Goal: Task Accomplishment & Management: Complete application form

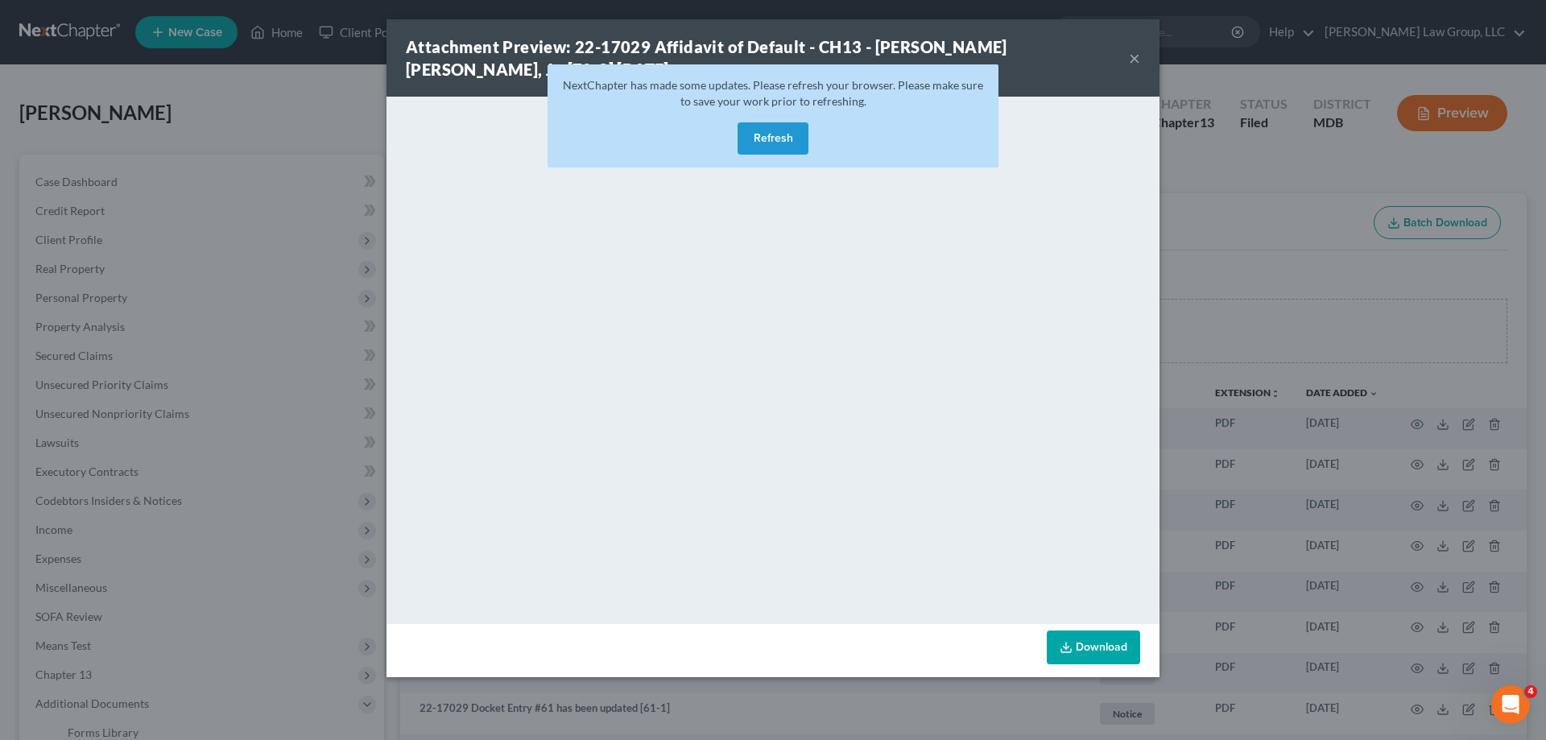
click at [779, 139] on button "Refresh" at bounding box center [773, 138] width 71 height 32
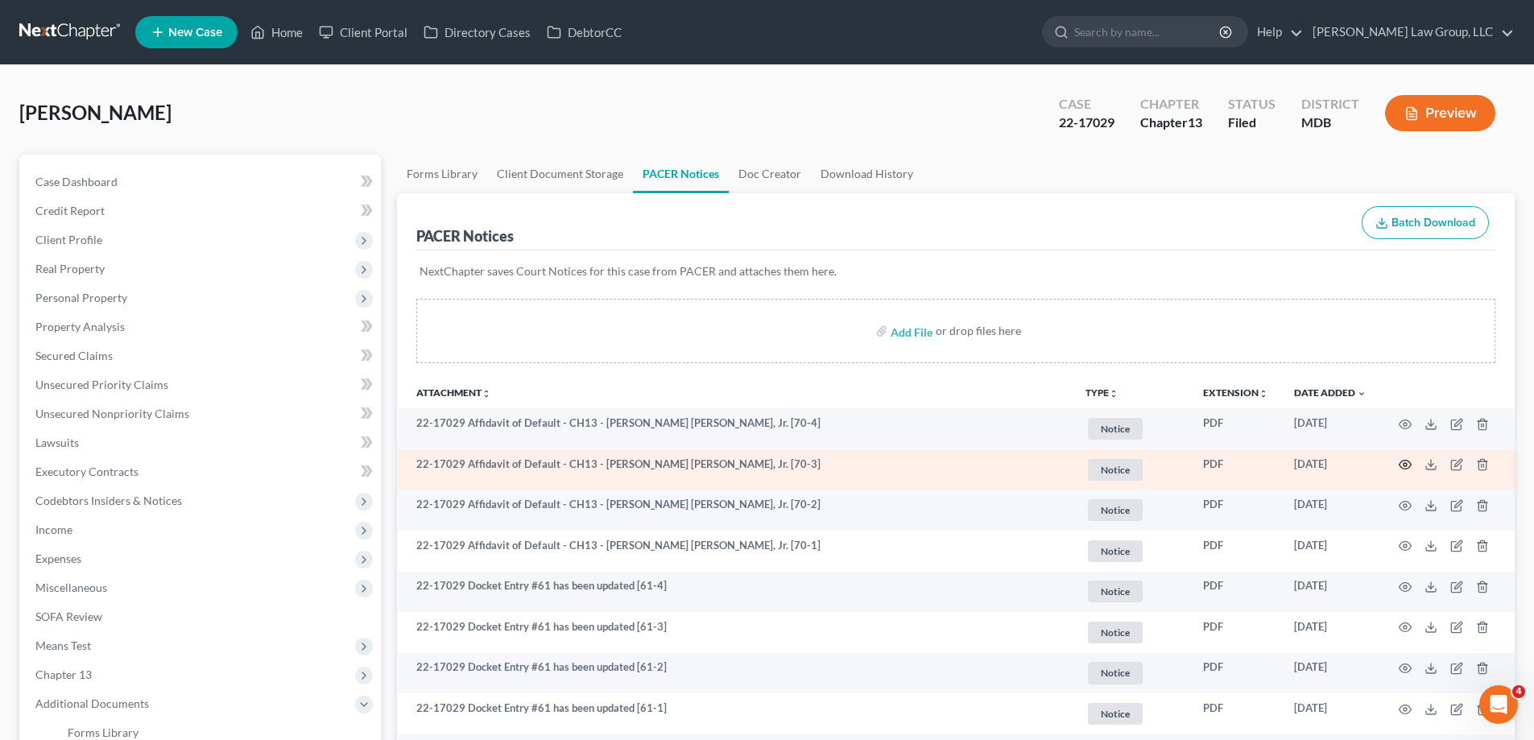
click at [1403, 460] on icon "button" at bounding box center [1405, 464] width 13 height 13
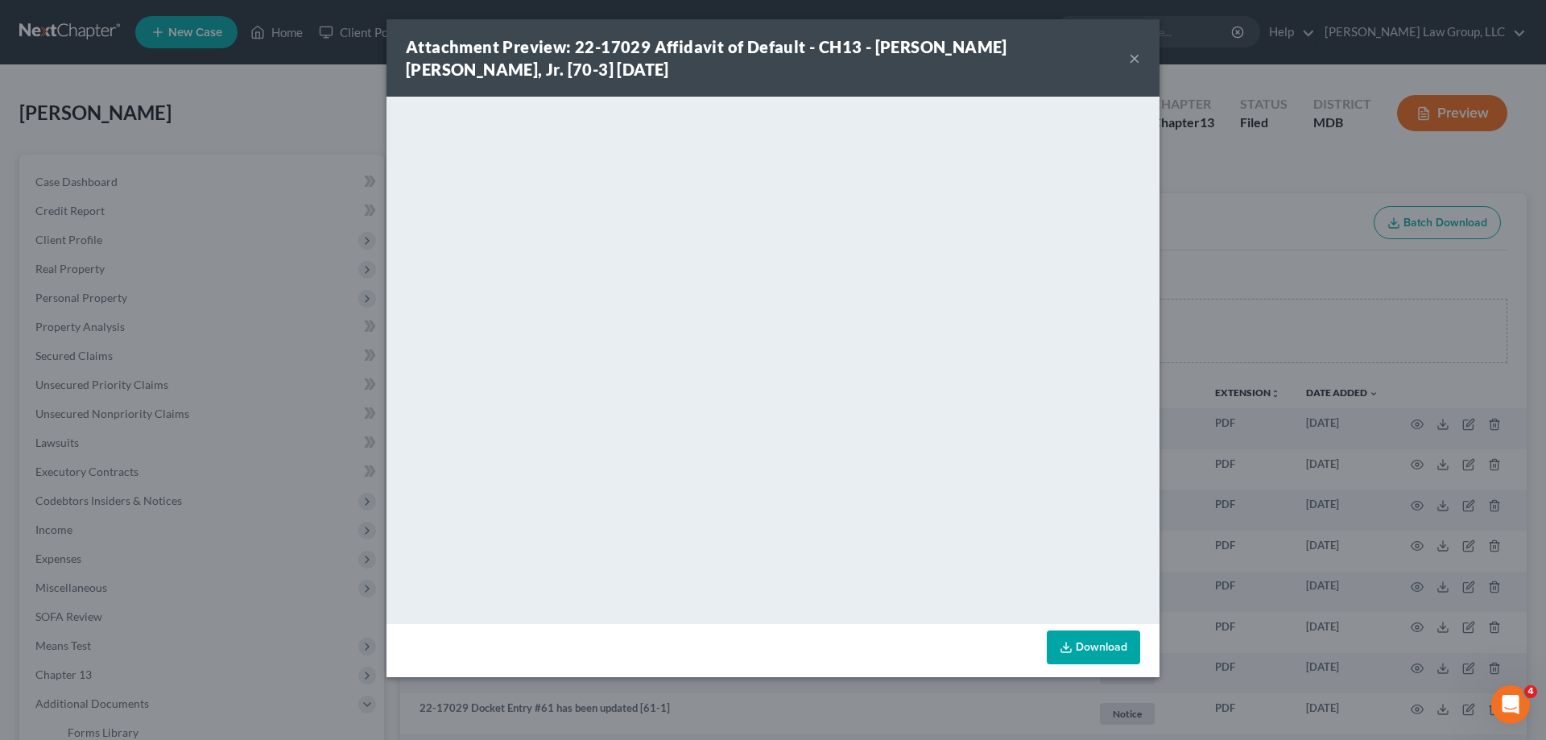
click at [1141, 57] on div "Attachment Preview: 22-17029 Affidavit of Default - CH13 - Ricardo Isaiah Johns…" at bounding box center [773, 57] width 773 height 77
click at [1134, 58] on button "×" at bounding box center [1134, 57] width 11 height 19
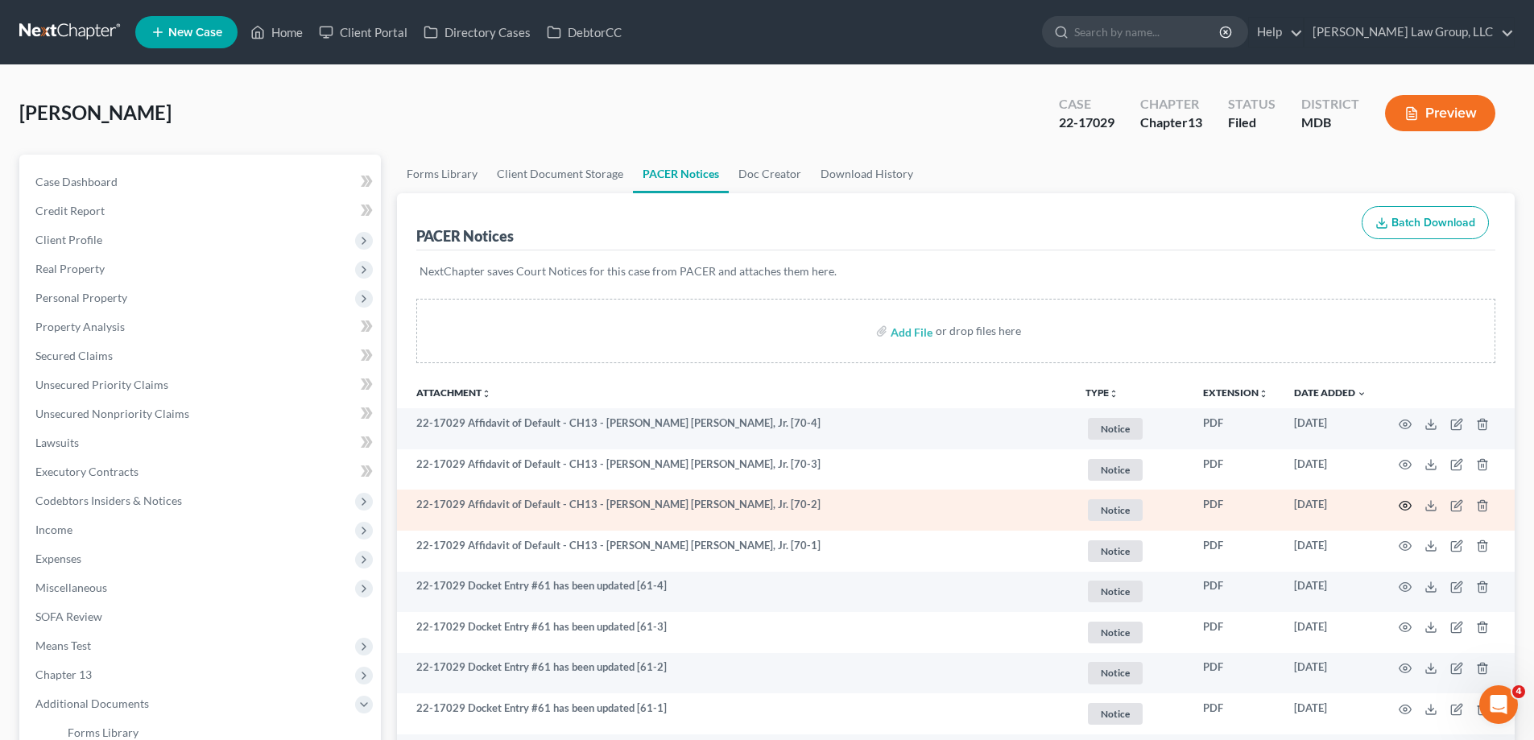
click at [1403, 503] on icon "button" at bounding box center [1405, 505] width 13 height 13
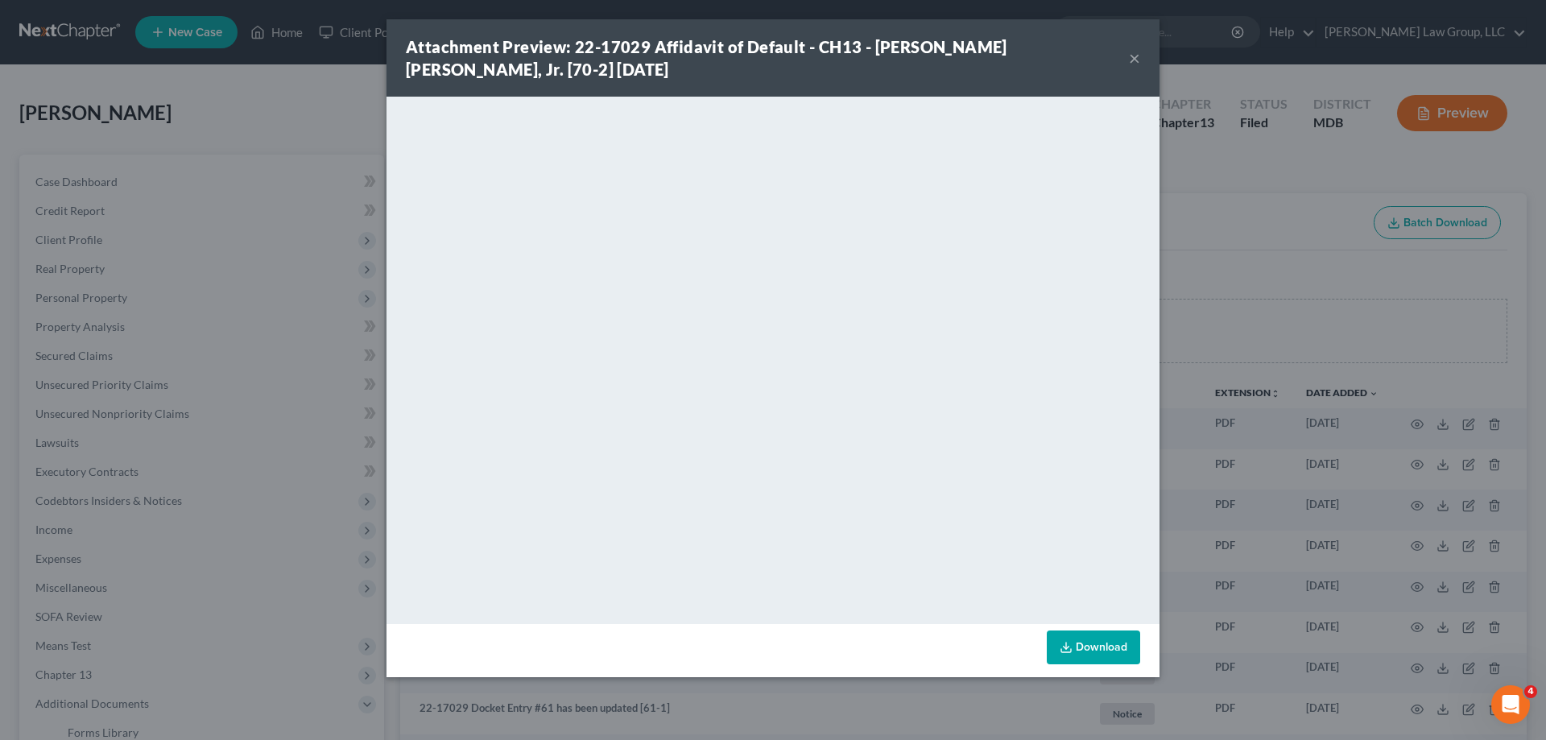
click at [1131, 59] on button "×" at bounding box center [1134, 57] width 11 height 19
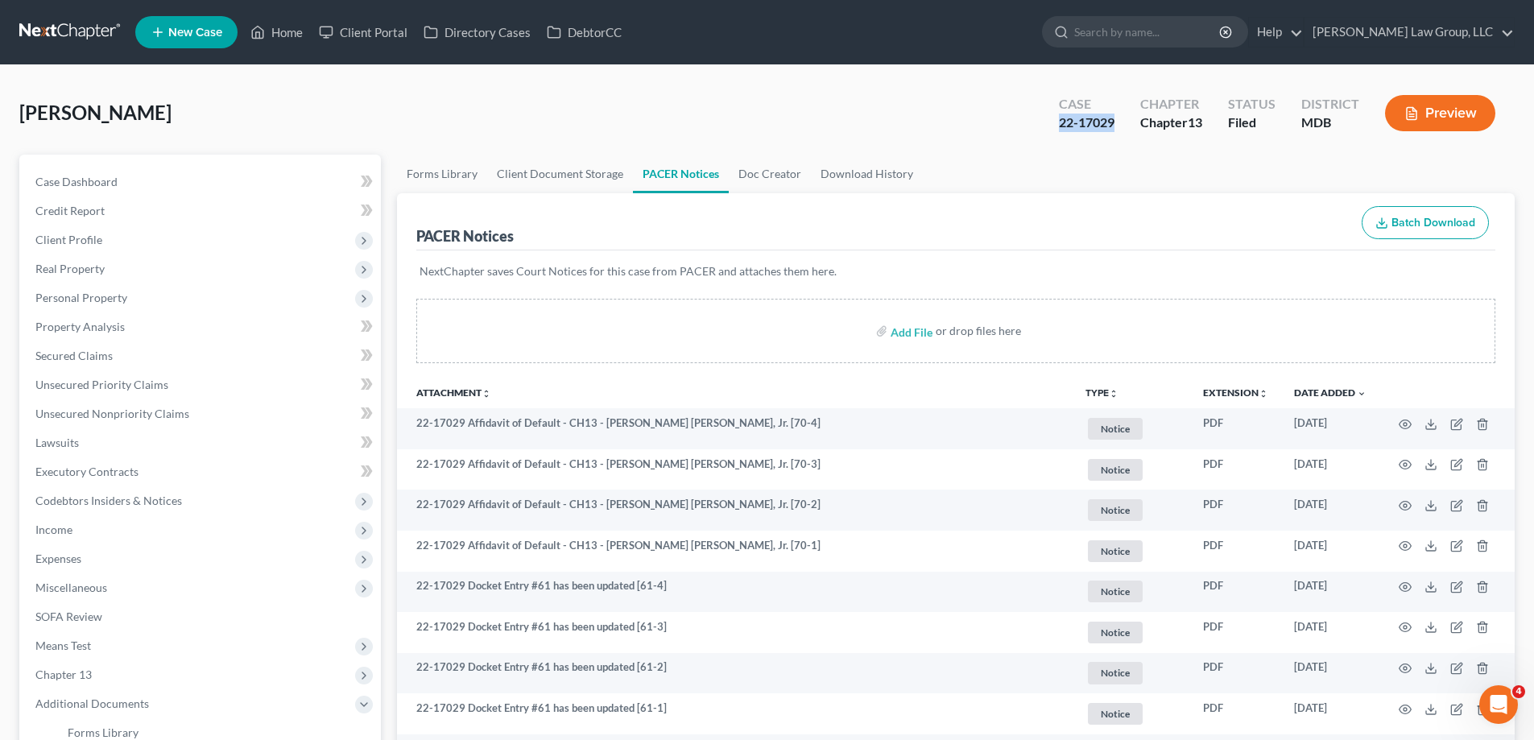
drag, startPoint x: 1117, startPoint y: 130, endPoint x: 1056, endPoint y: 126, distance: 61.3
click at [1056, 126] on div "Case 22-17029" at bounding box center [1086, 115] width 81 height 48
copy div "22-17029"
click at [271, 20] on link "Home" at bounding box center [276, 32] width 68 height 29
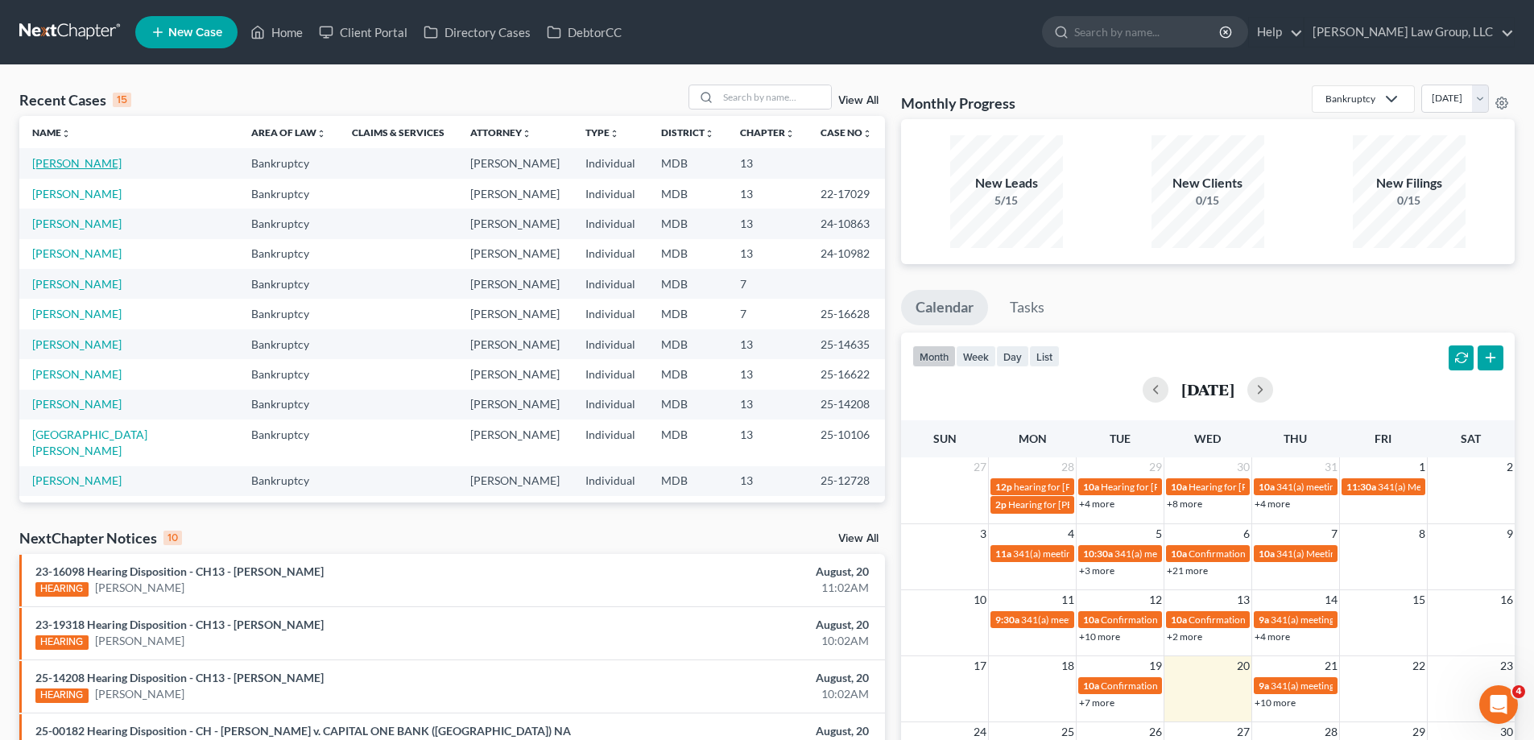
click at [75, 164] on link "Wilson, Jacqueline" at bounding box center [76, 163] width 89 height 14
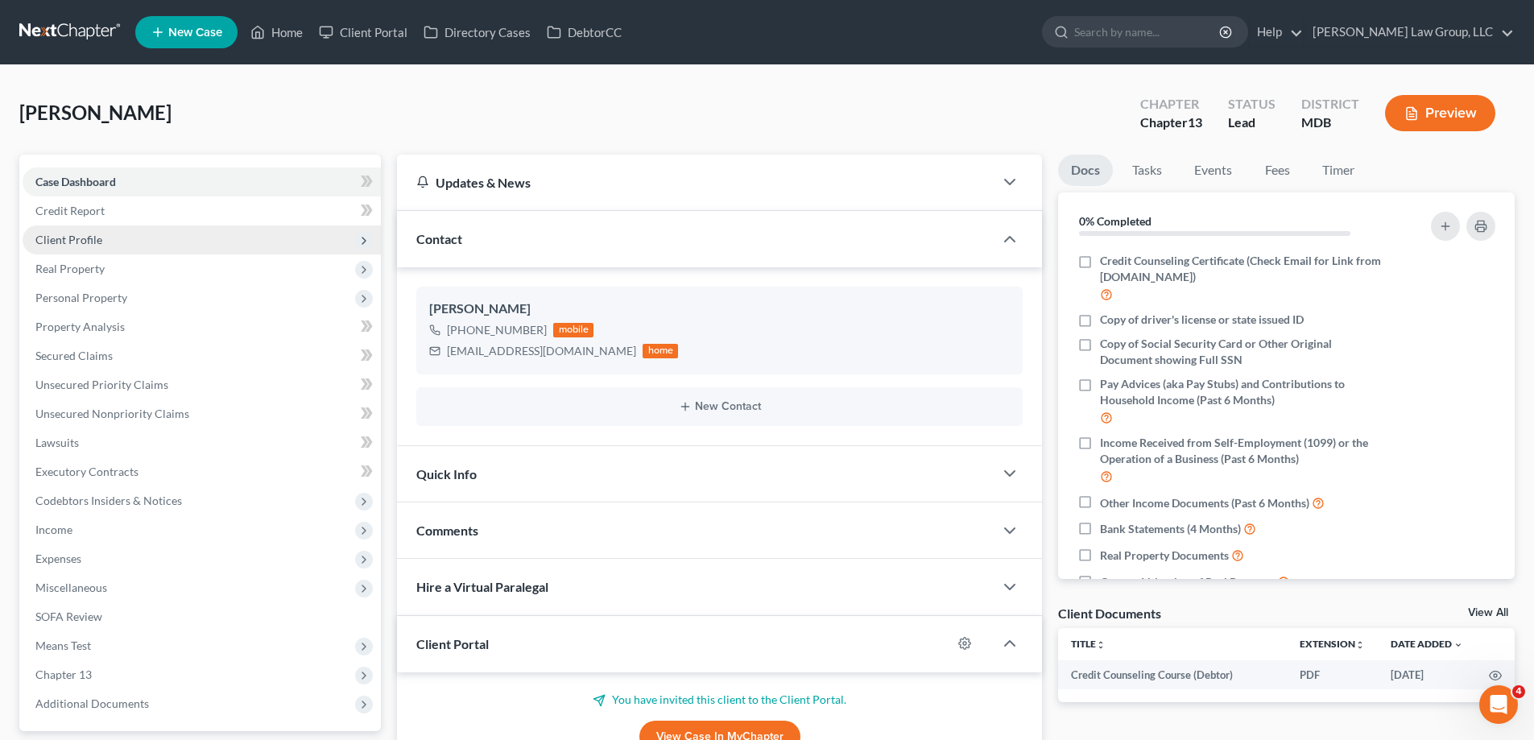
click at [131, 241] on span "Client Profile" at bounding box center [202, 239] width 358 height 29
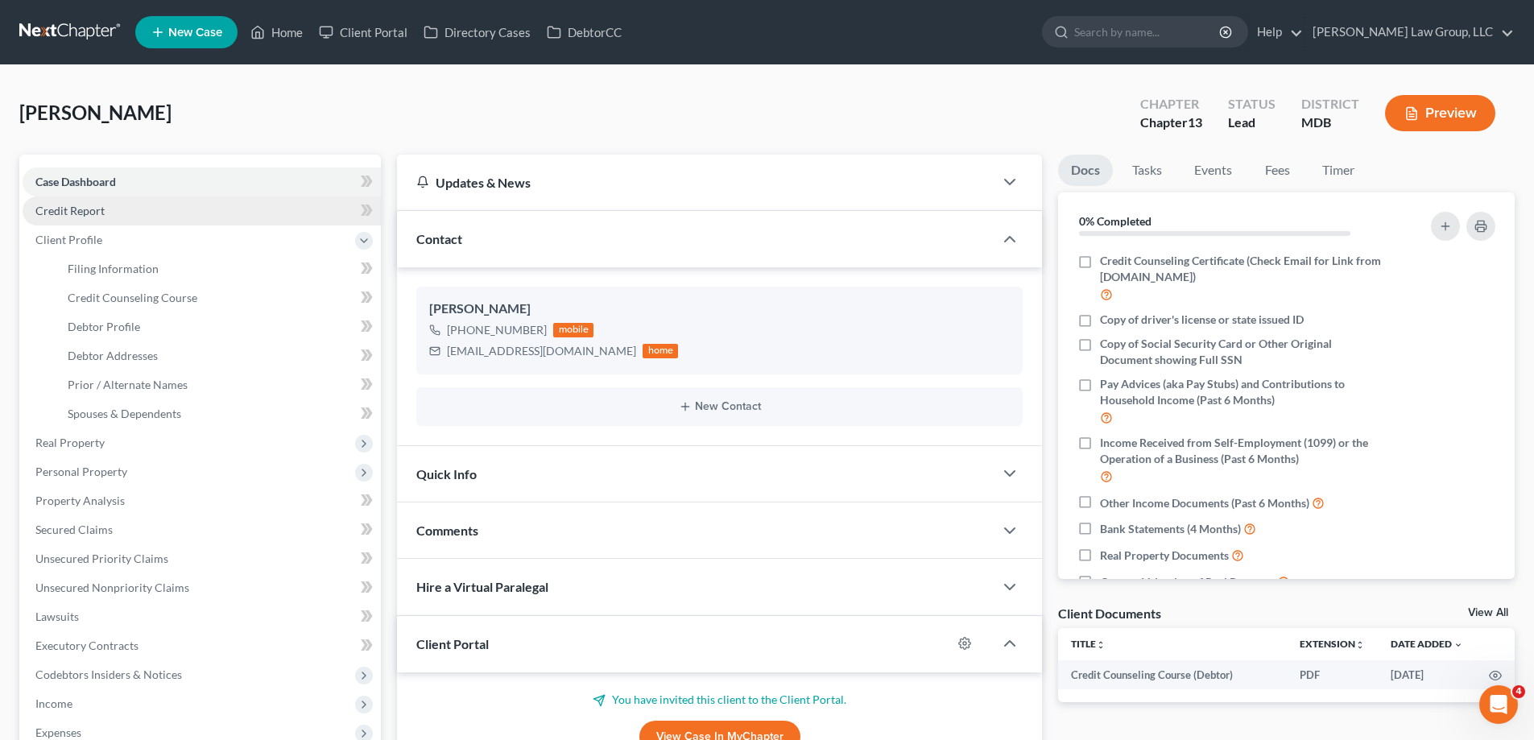
click at [163, 223] on link "Credit Report" at bounding box center [202, 210] width 358 height 29
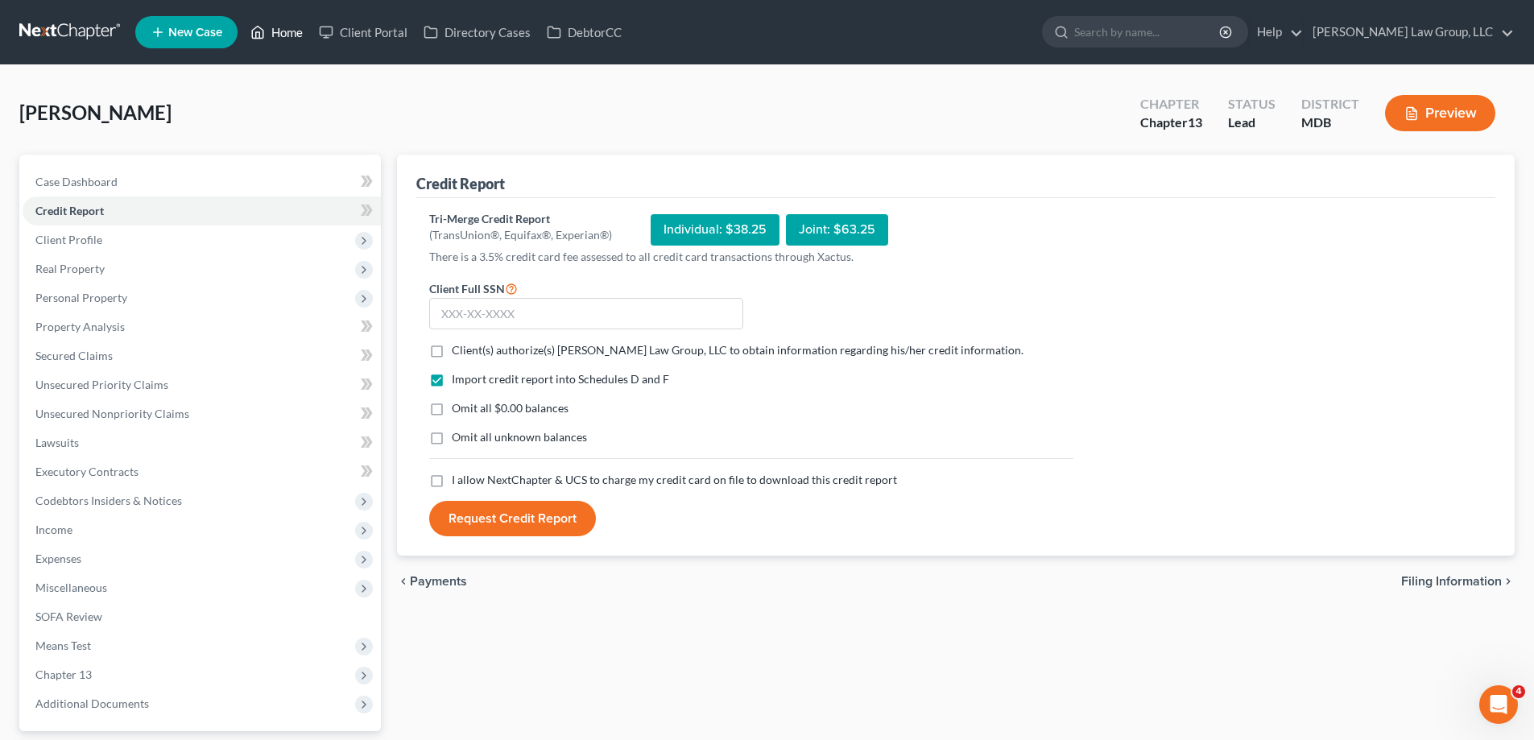
click at [286, 25] on link "Home" at bounding box center [276, 32] width 68 height 29
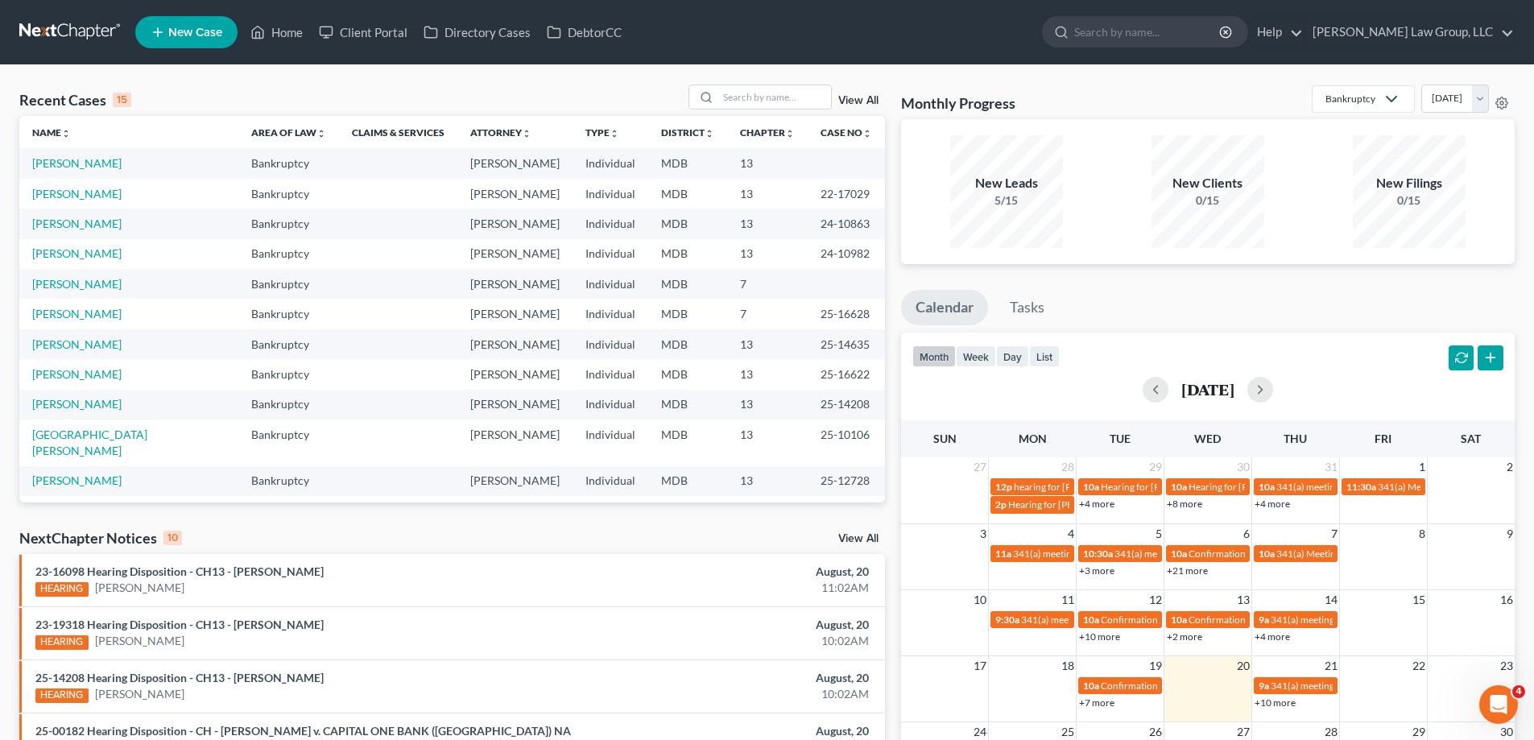
click at [460, 79] on div "Recent Cases 15 View All Name unfold_more expand_more expand_less Area of Law u…" at bounding box center [767, 597] width 1534 height 1065
click at [754, 98] on input "search" at bounding box center [774, 96] width 113 height 23
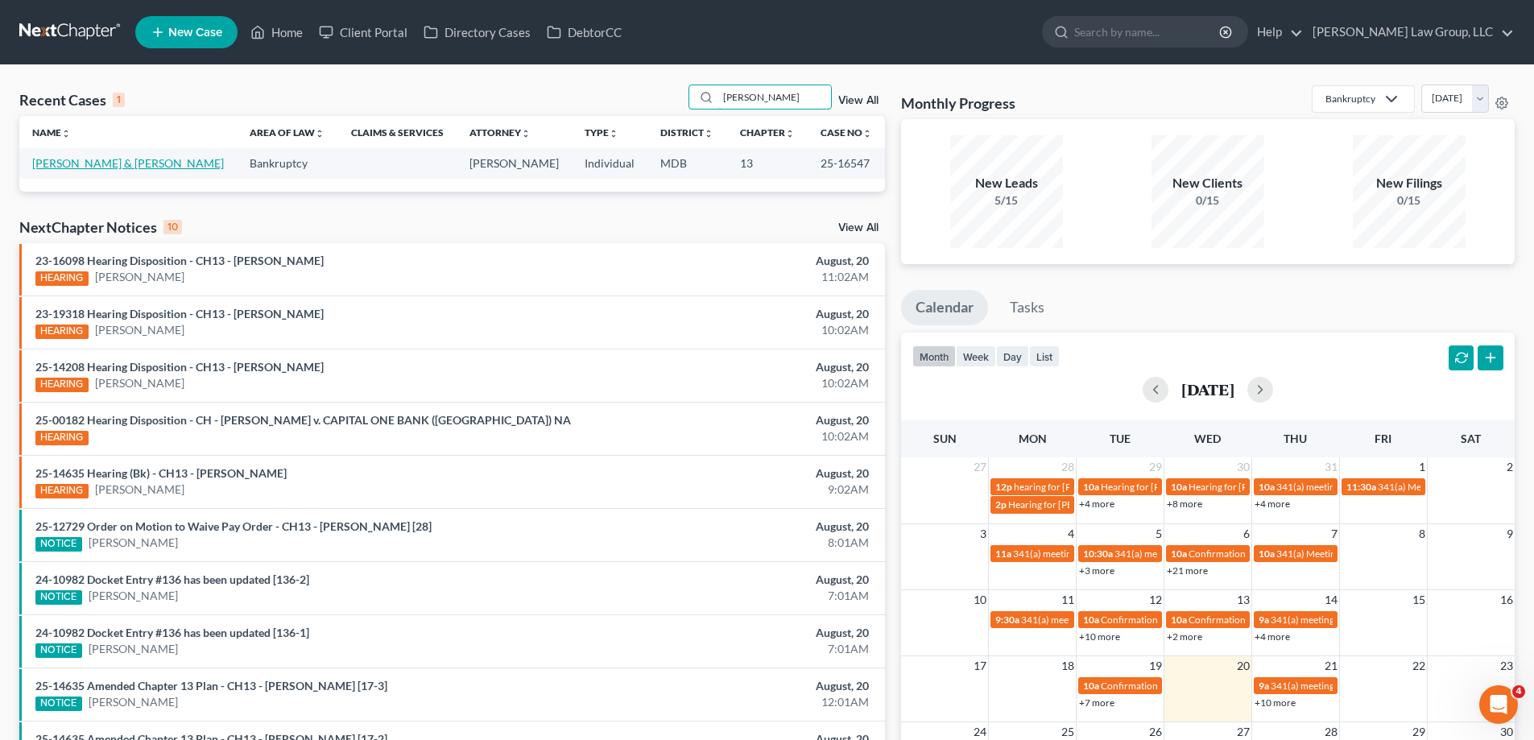
type input "ealey"
click at [128, 163] on link "Ealey, Terrance & Alejandra" at bounding box center [128, 163] width 192 height 14
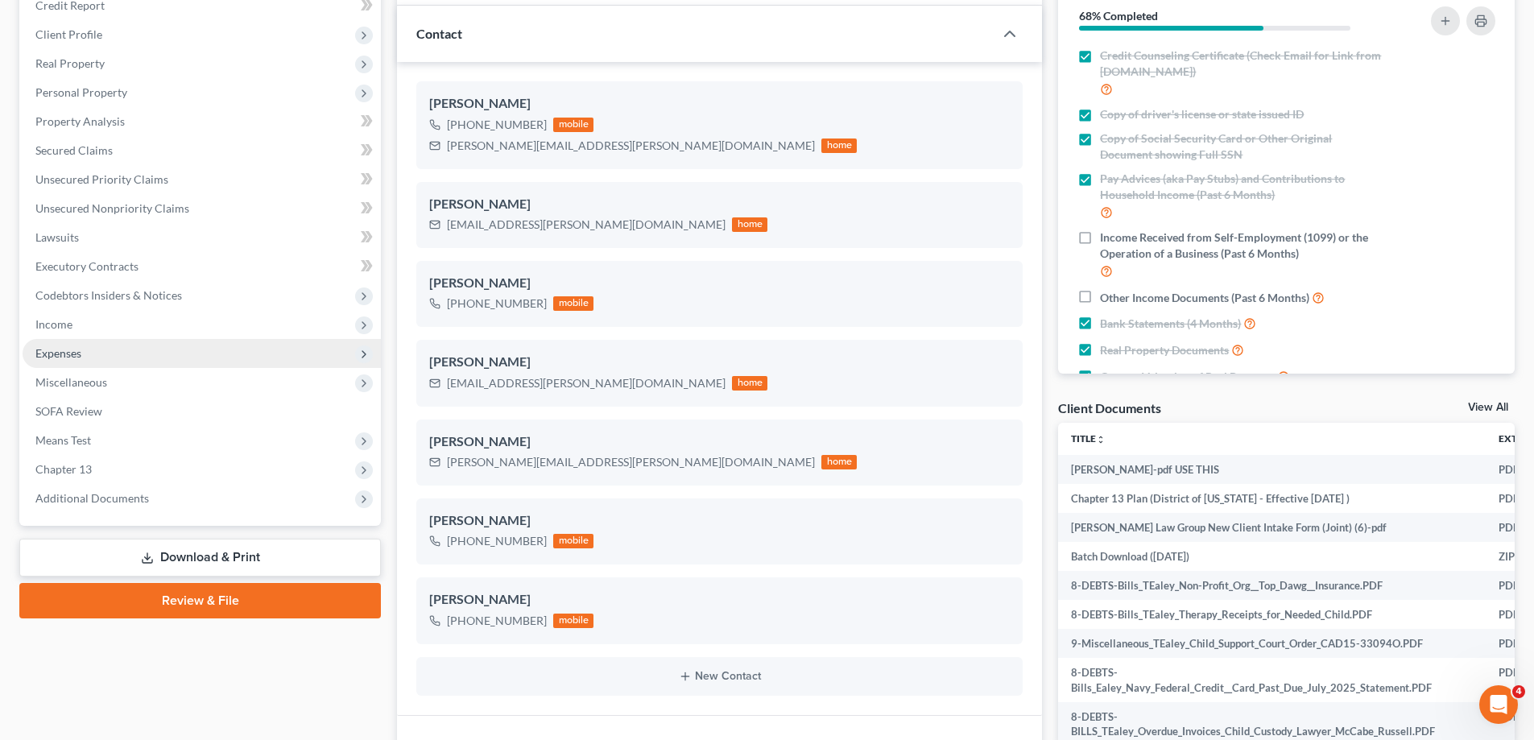
scroll to position [81, 0]
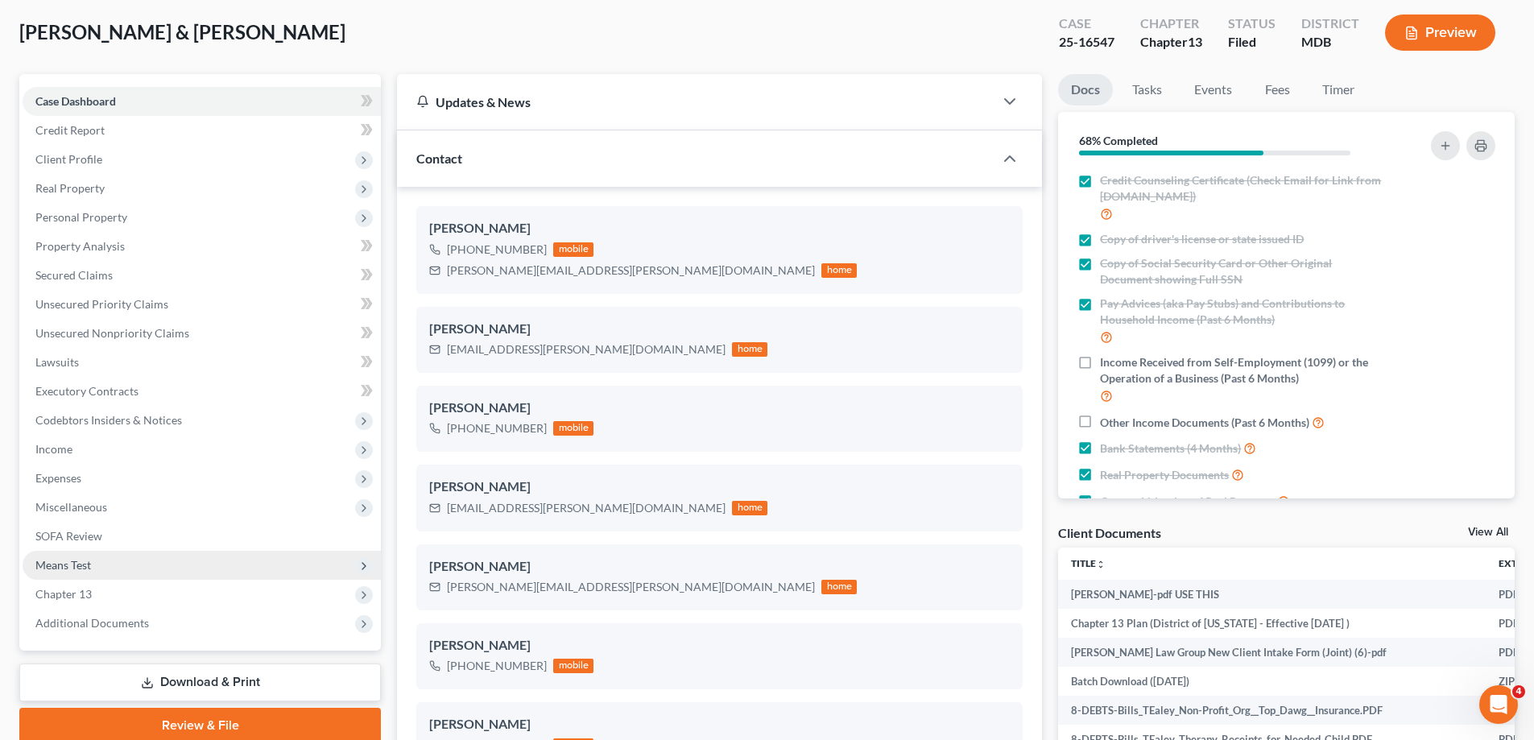
click at [145, 564] on span "Means Test" at bounding box center [202, 565] width 358 height 29
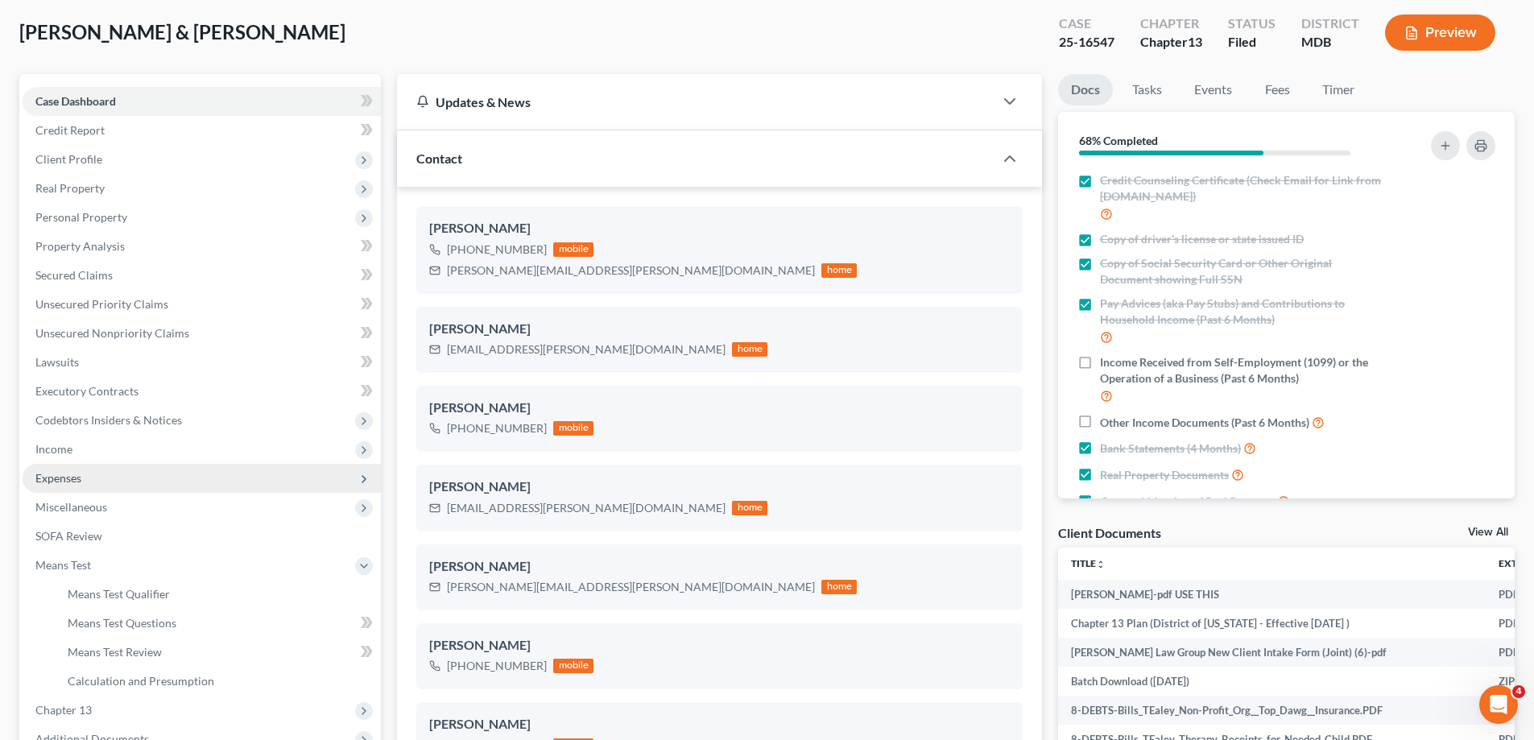
click at [167, 483] on span "Expenses" at bounding box center [202, 478] width 358 height 29
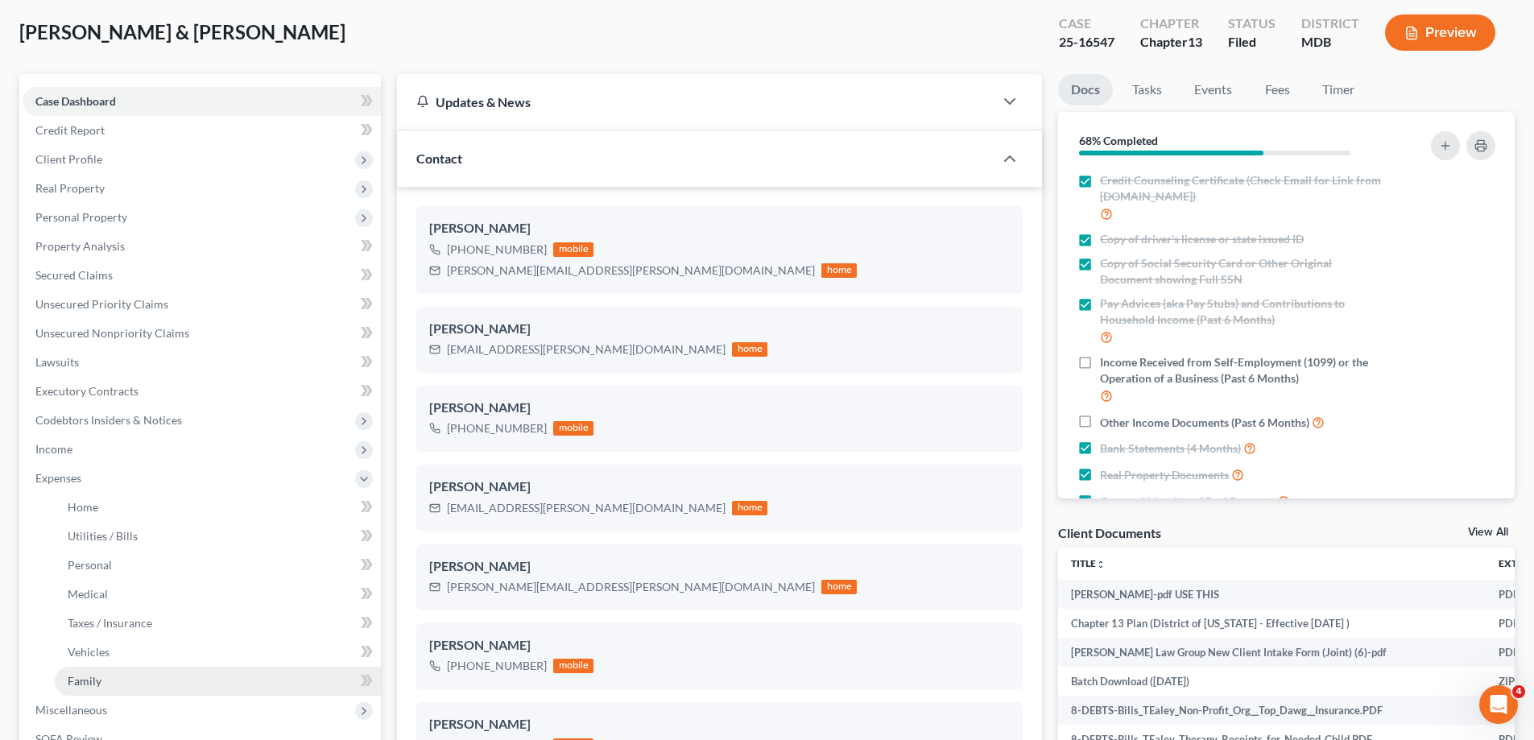
click at [110, 680] on link "Family" at bounding box center [218, 681] width 326 height 29
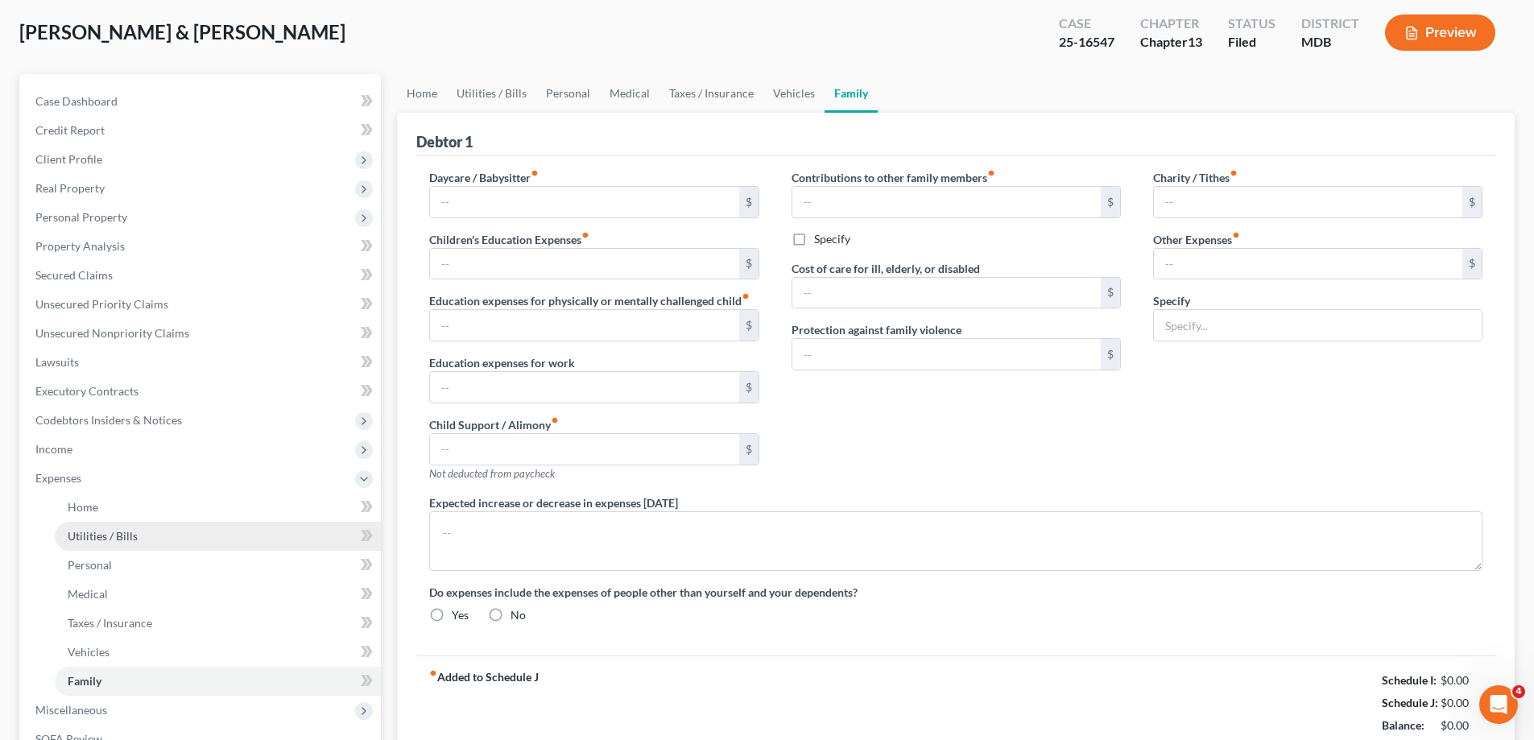
type input "0.00"
type input "500.00"
type input "0.00"
type input "739.00"
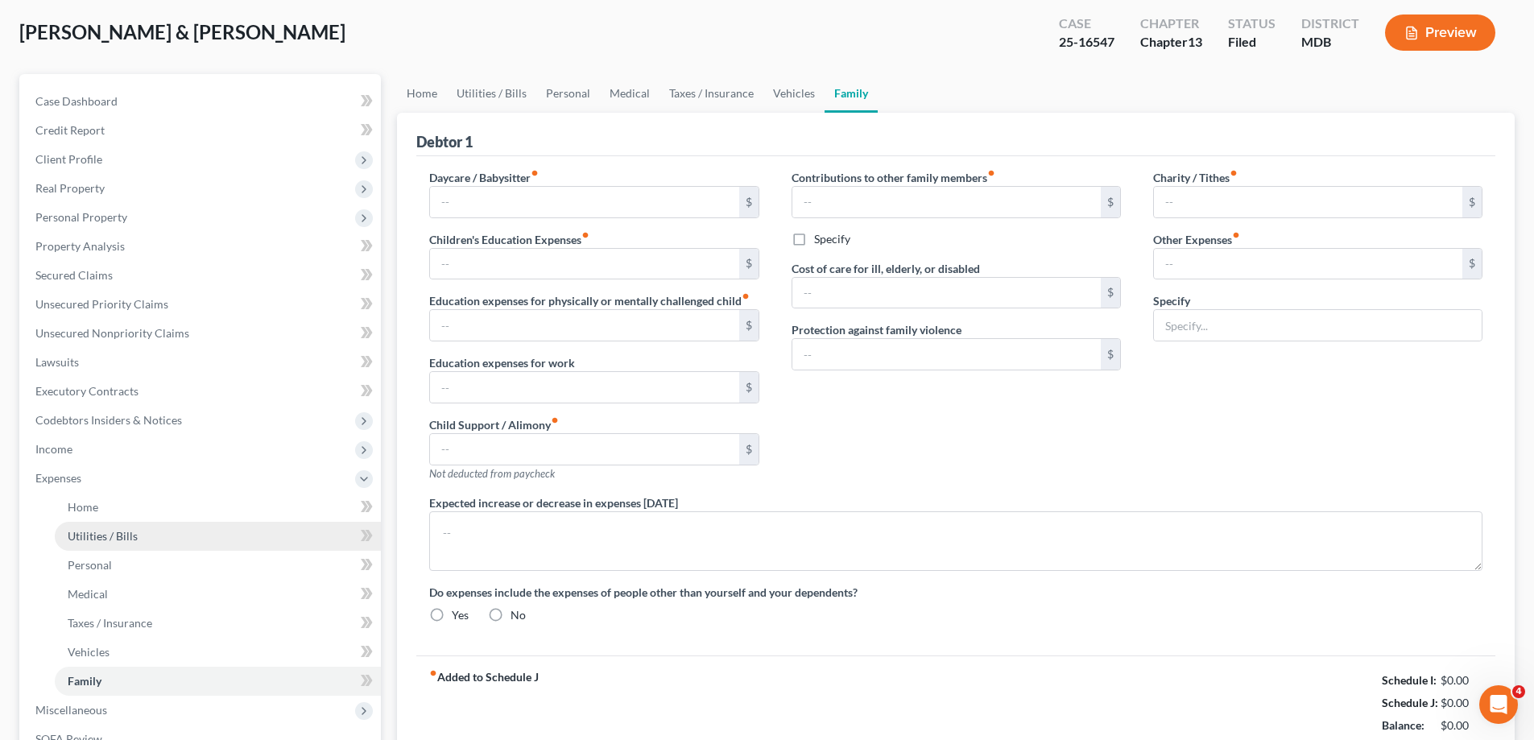
type input "0.00"
type input "10.00"
type input "100.00"
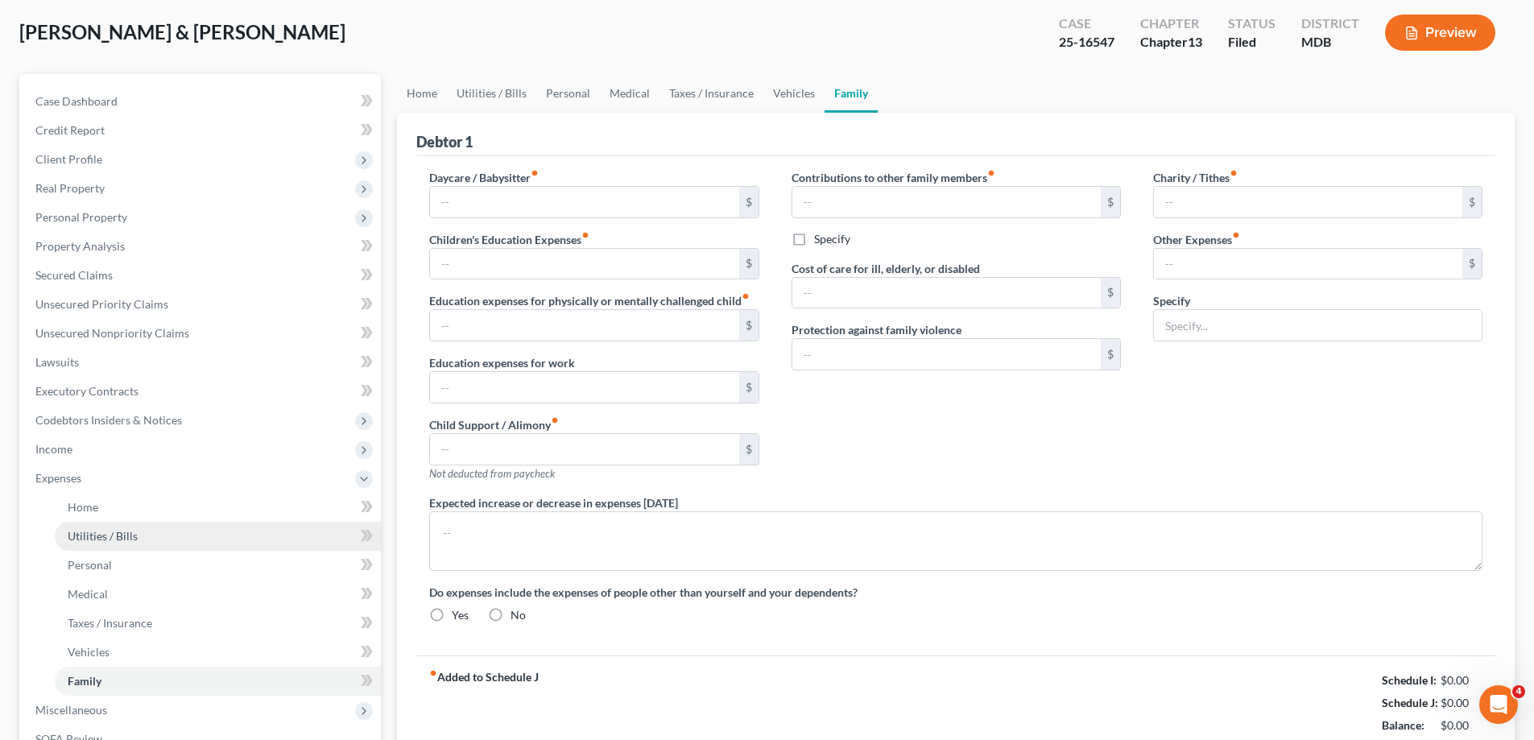
type input "Child Sports Activities"
type textarea "Debtor's normal child support is $639 - Judge issued Court Order to pay an addi…"
radio input "true"
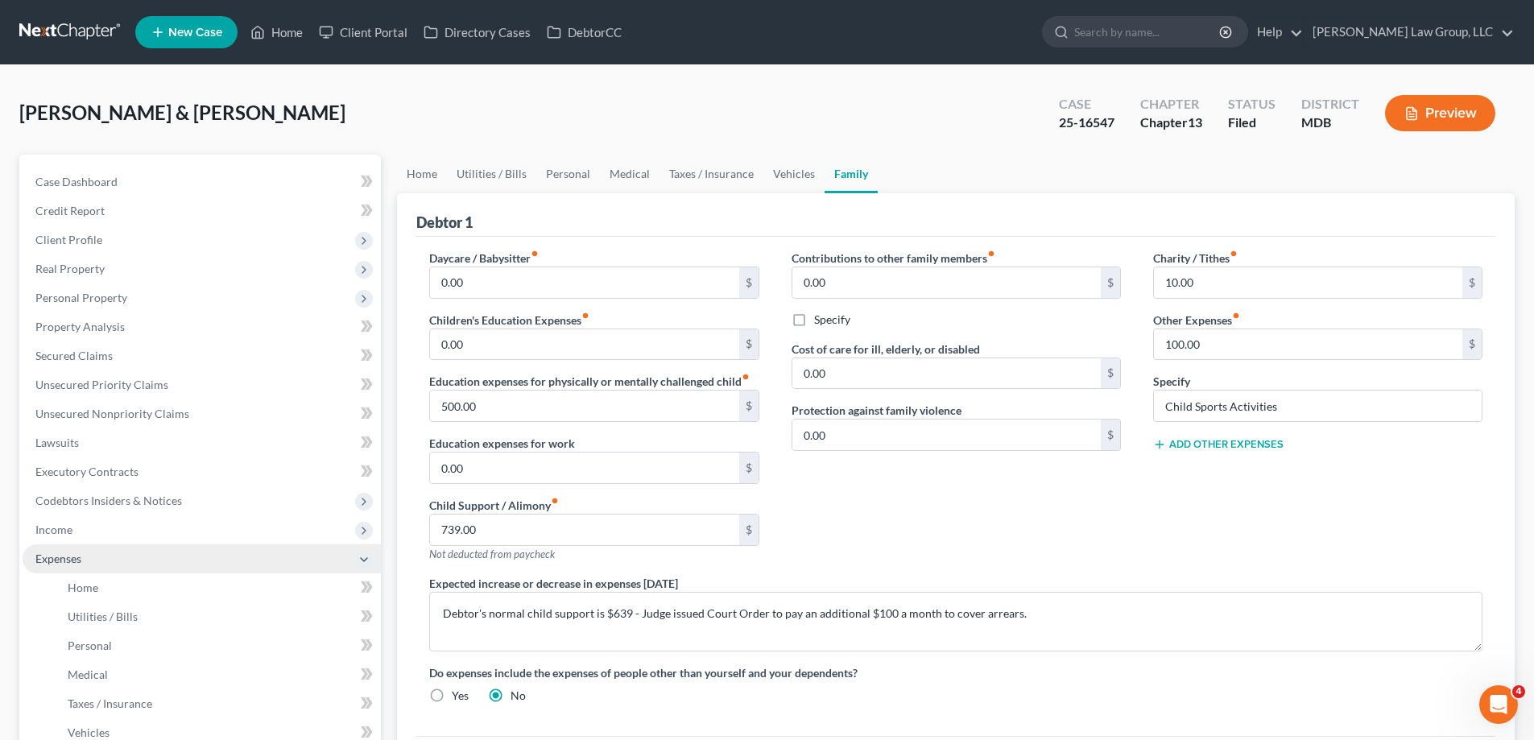
click at [85, 553] on span "Expenses" at bounding box center [202, 558] width 358 height 29
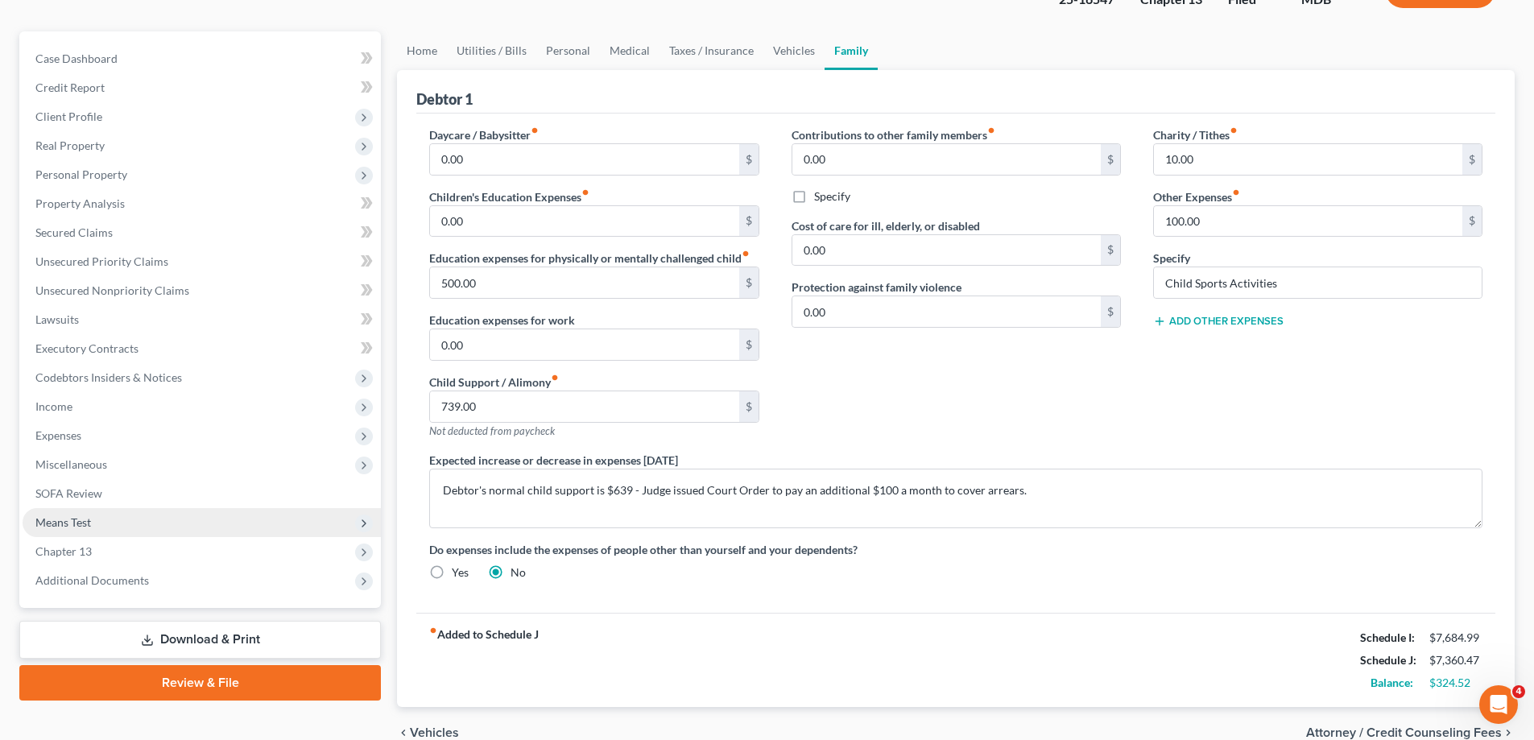
scroll to position [203, 0]
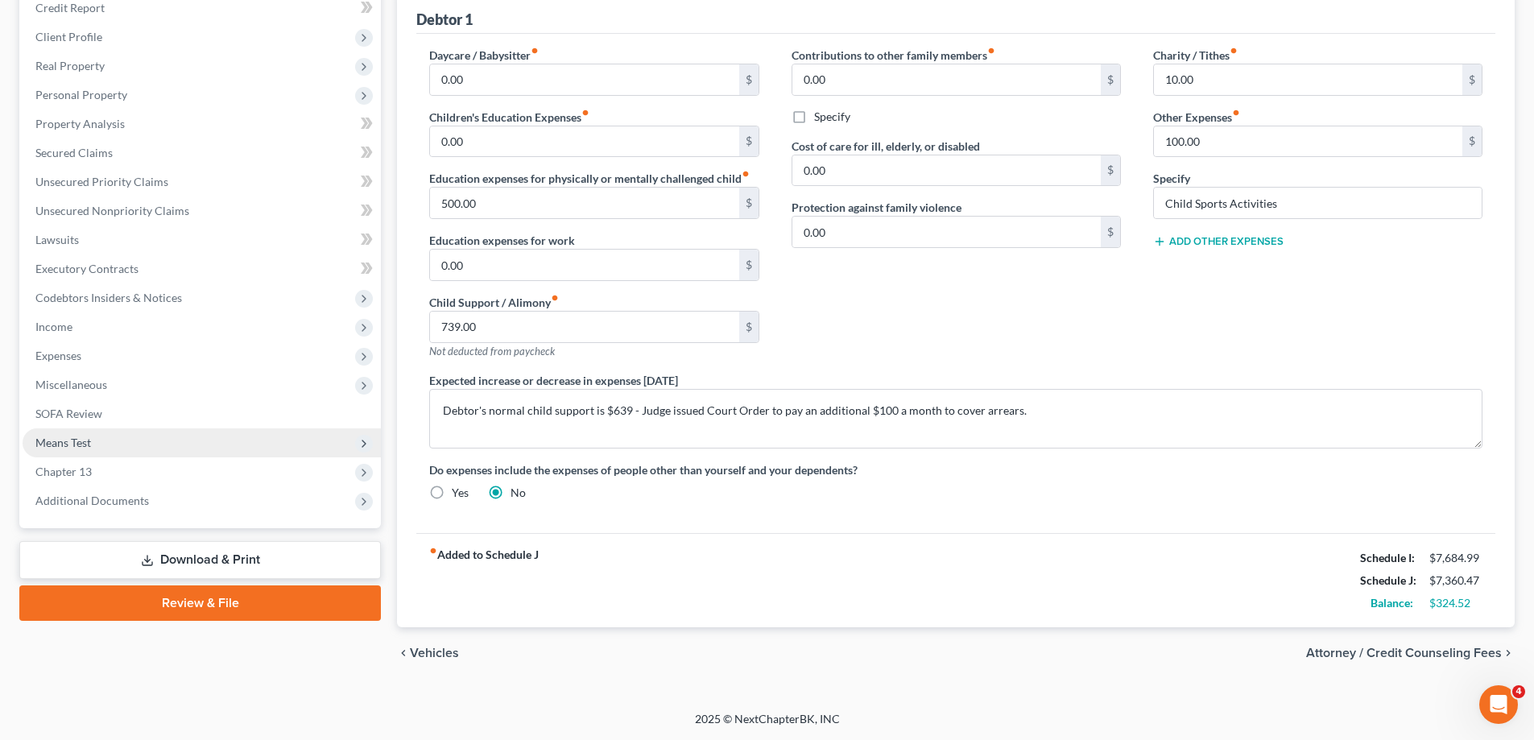
click at [105, 444] on span "Means Test" at bounding box center [202, 442] width 358 height 29
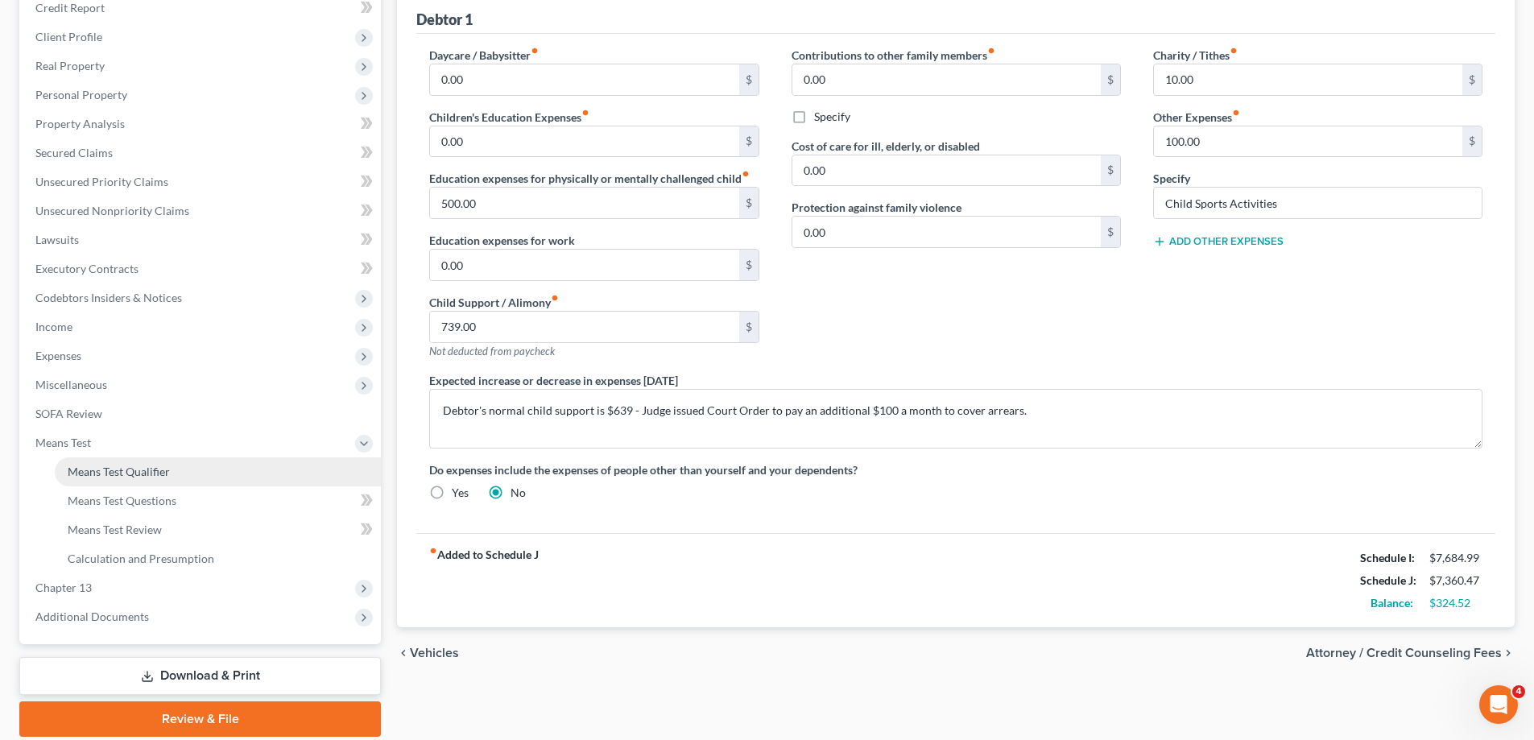
click at [129, 472] on span "Means Test Qualifier" at bounding box center [119, 472] width 102 height 14
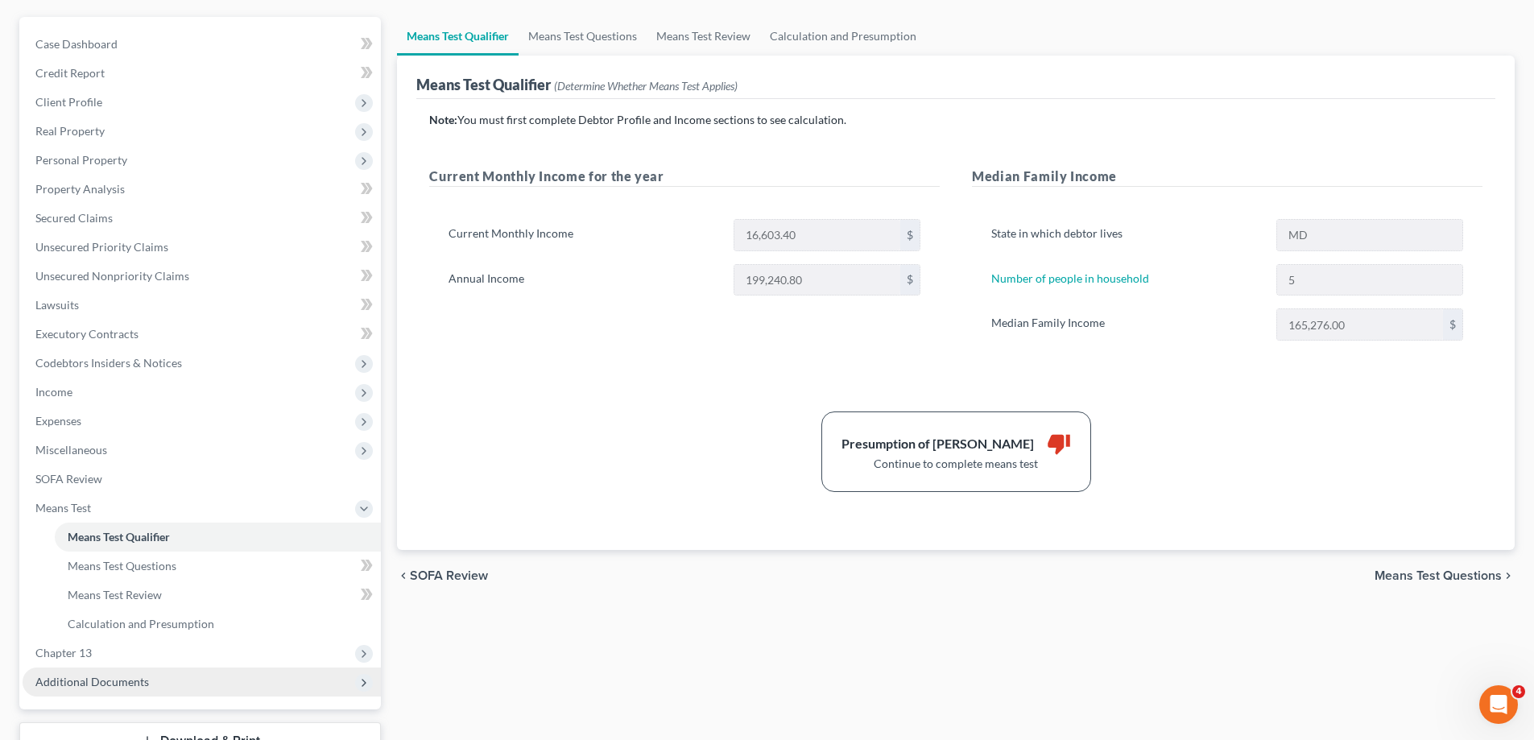
scroll to position [261, 0]
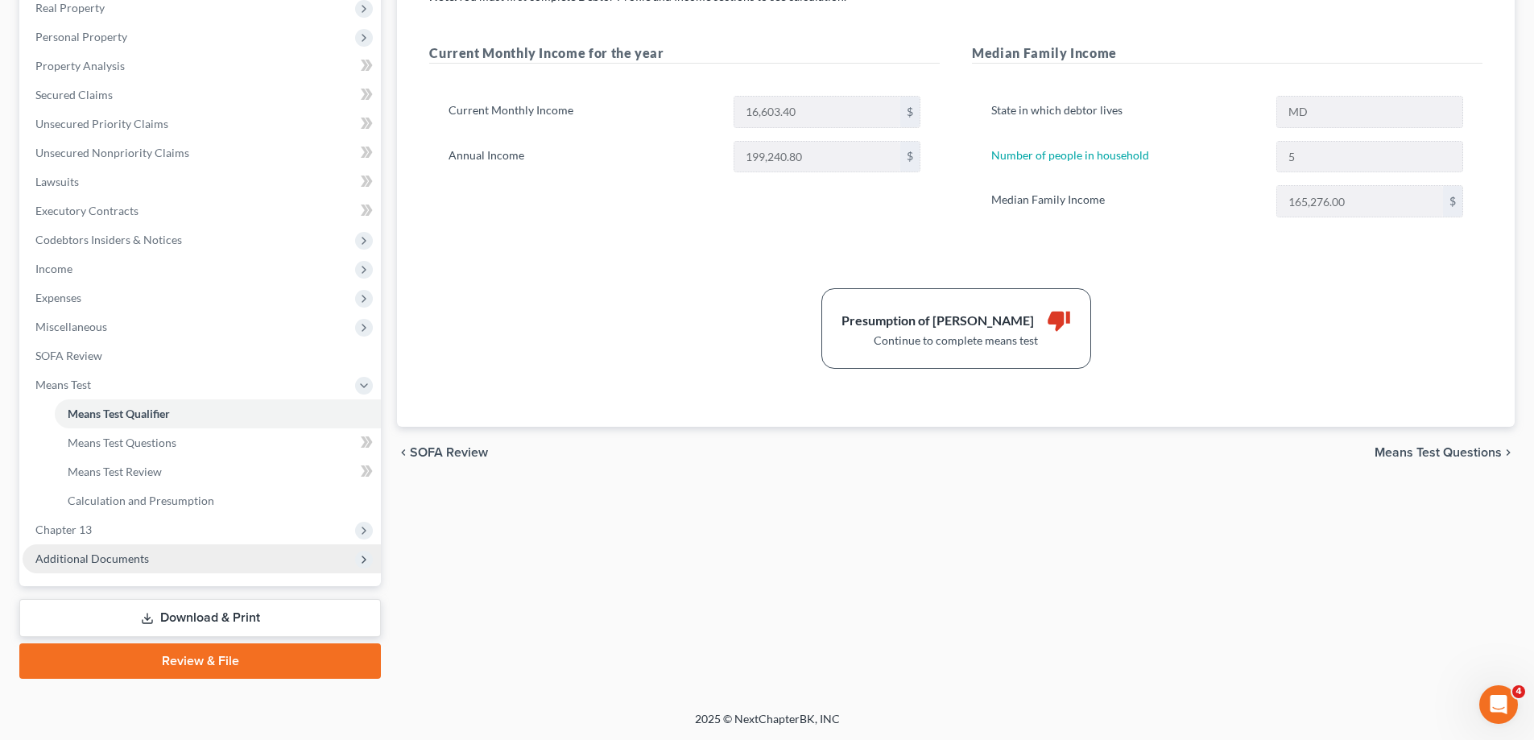
click at [163, 573] on span "Additional Documents" at bounding box center [202, 558] width 358 height 29
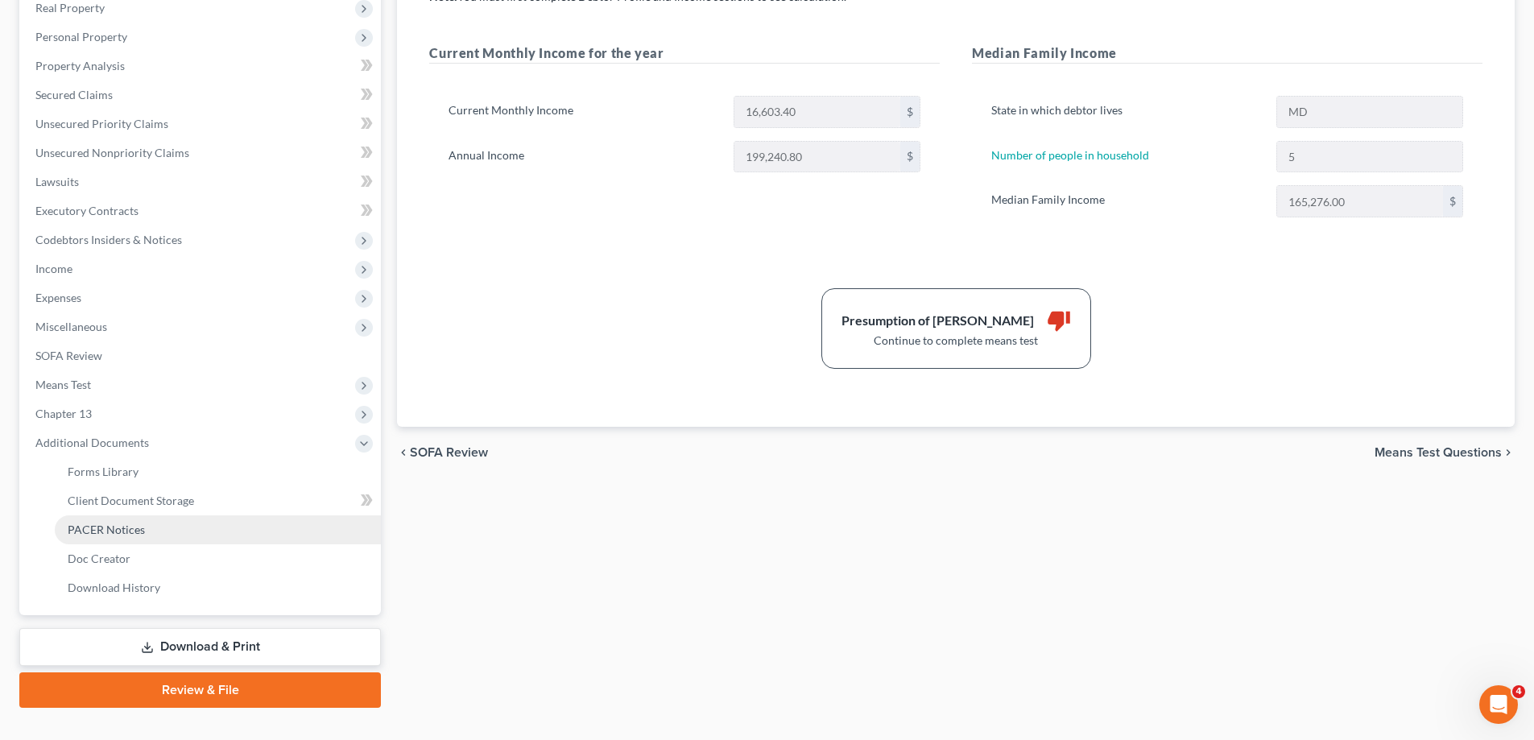
click at [170, 519] on link "PACER Notices" at bounding box center [218, 529] width 326 height 29
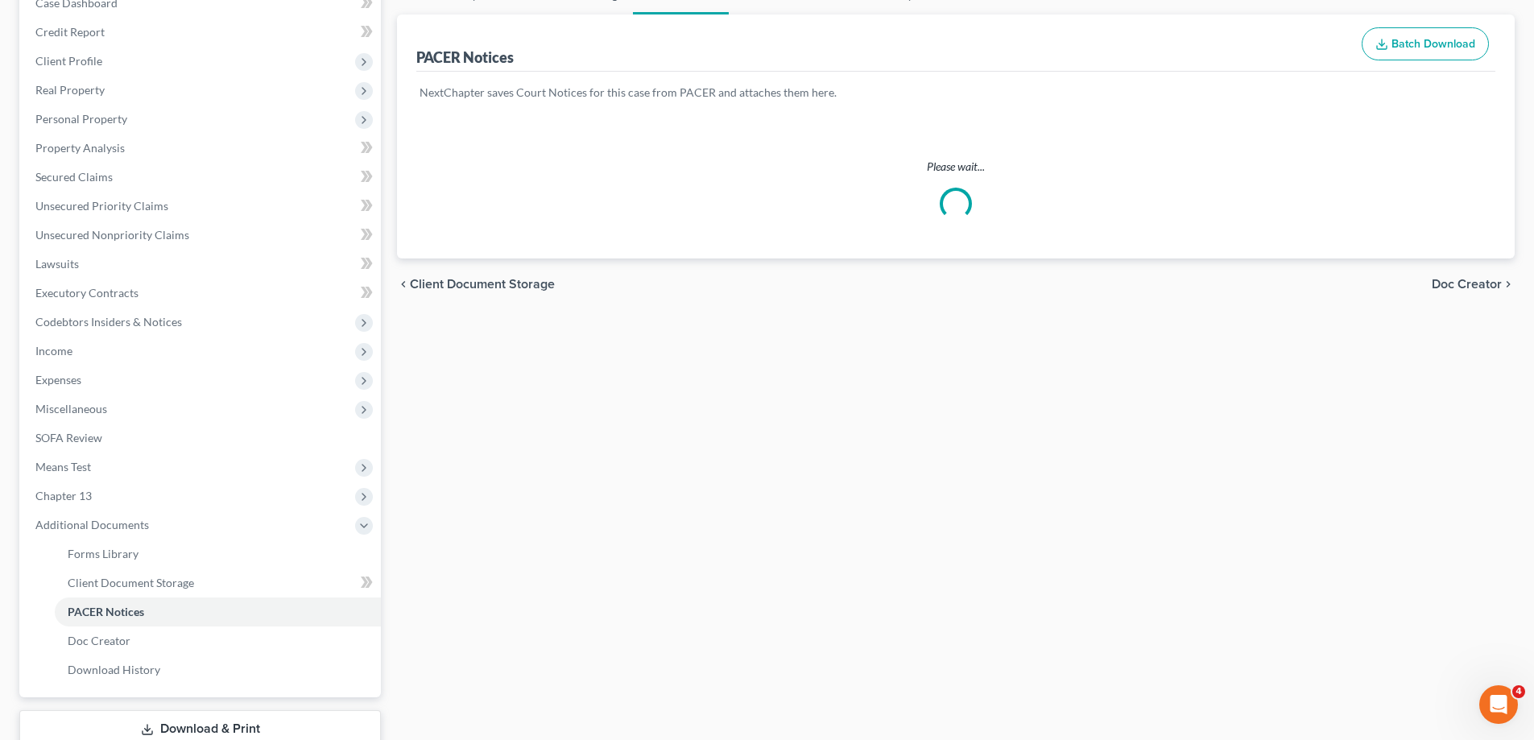
scroll to position [60, 0]
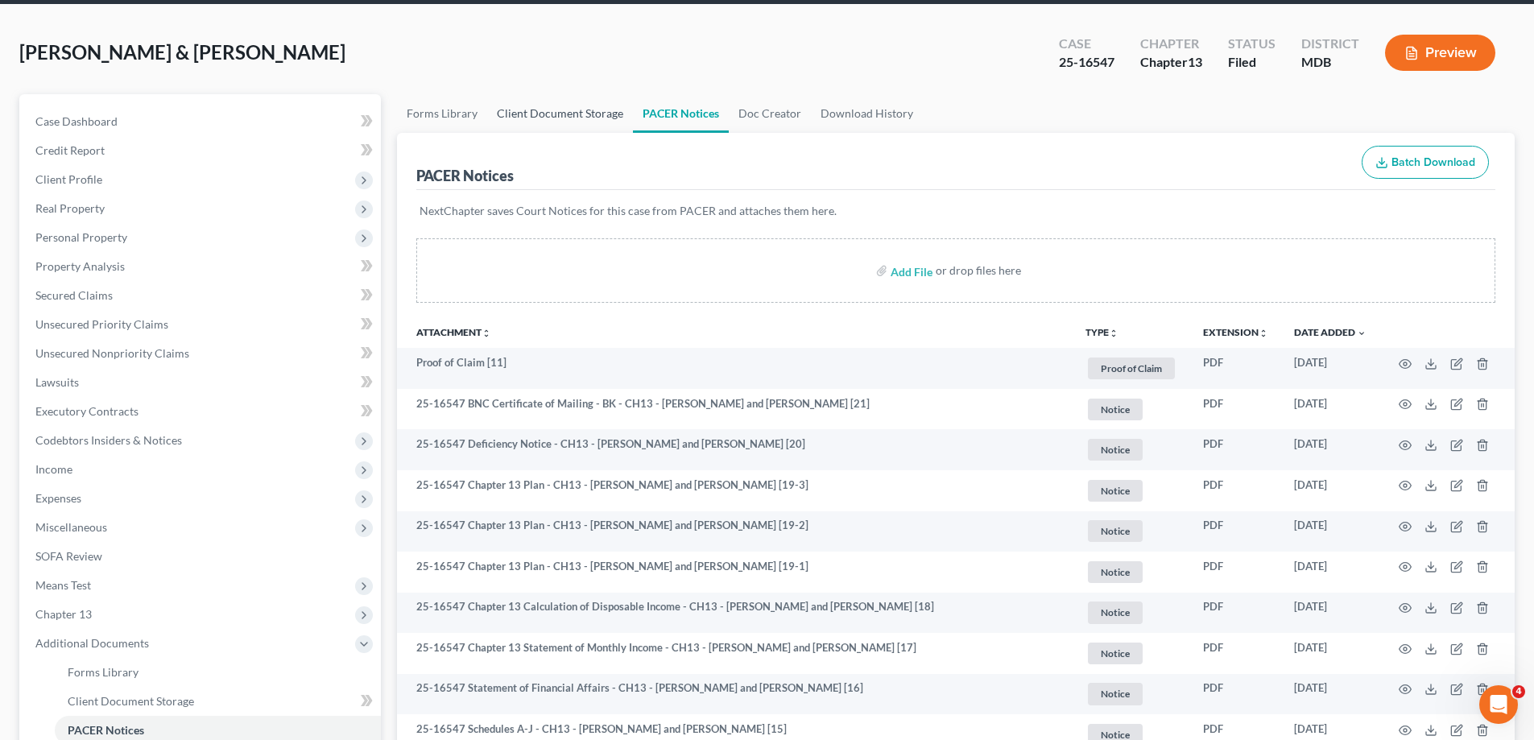
click at [556, 133] on link "Client Document Storage" at bounding box center [560, 113] width 146 height 39
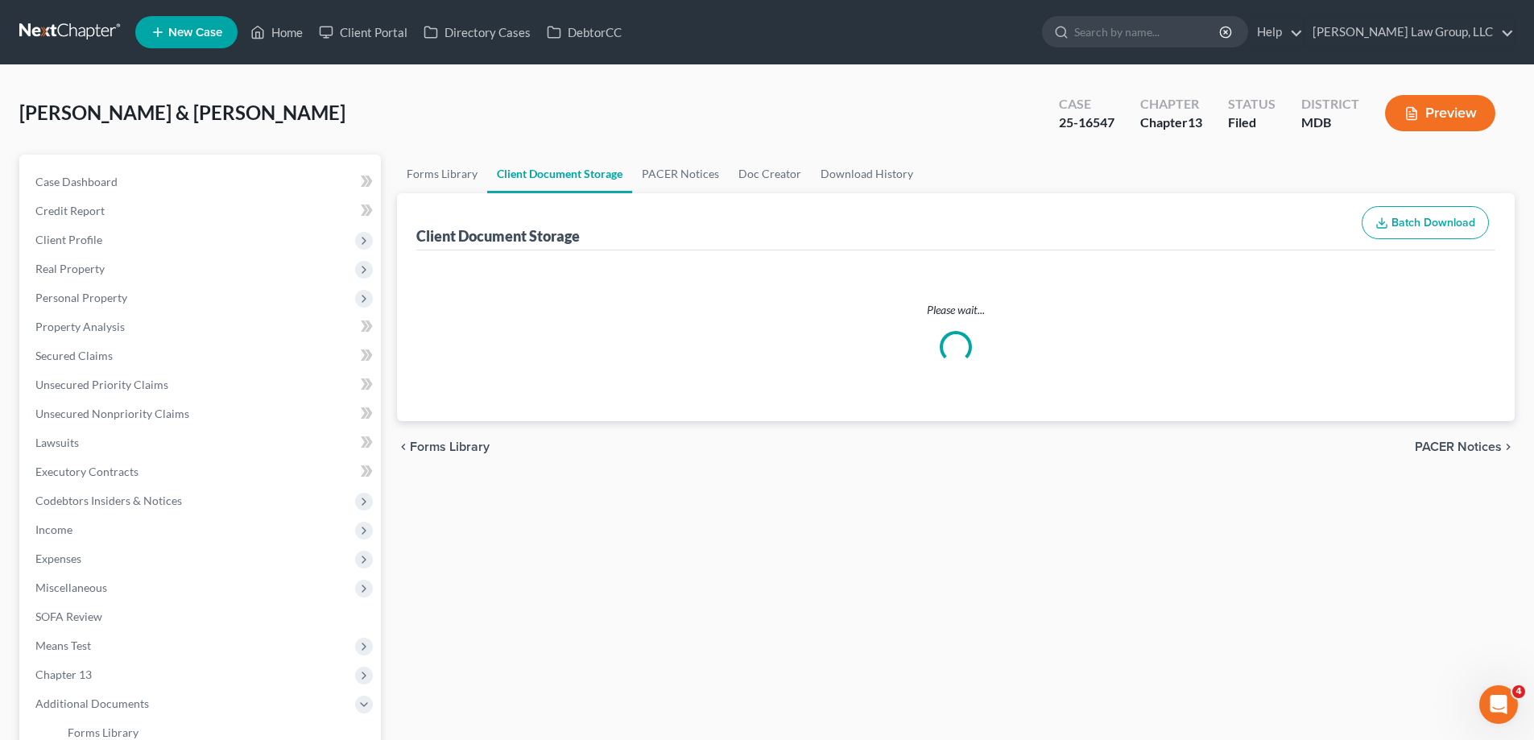
select select "14"
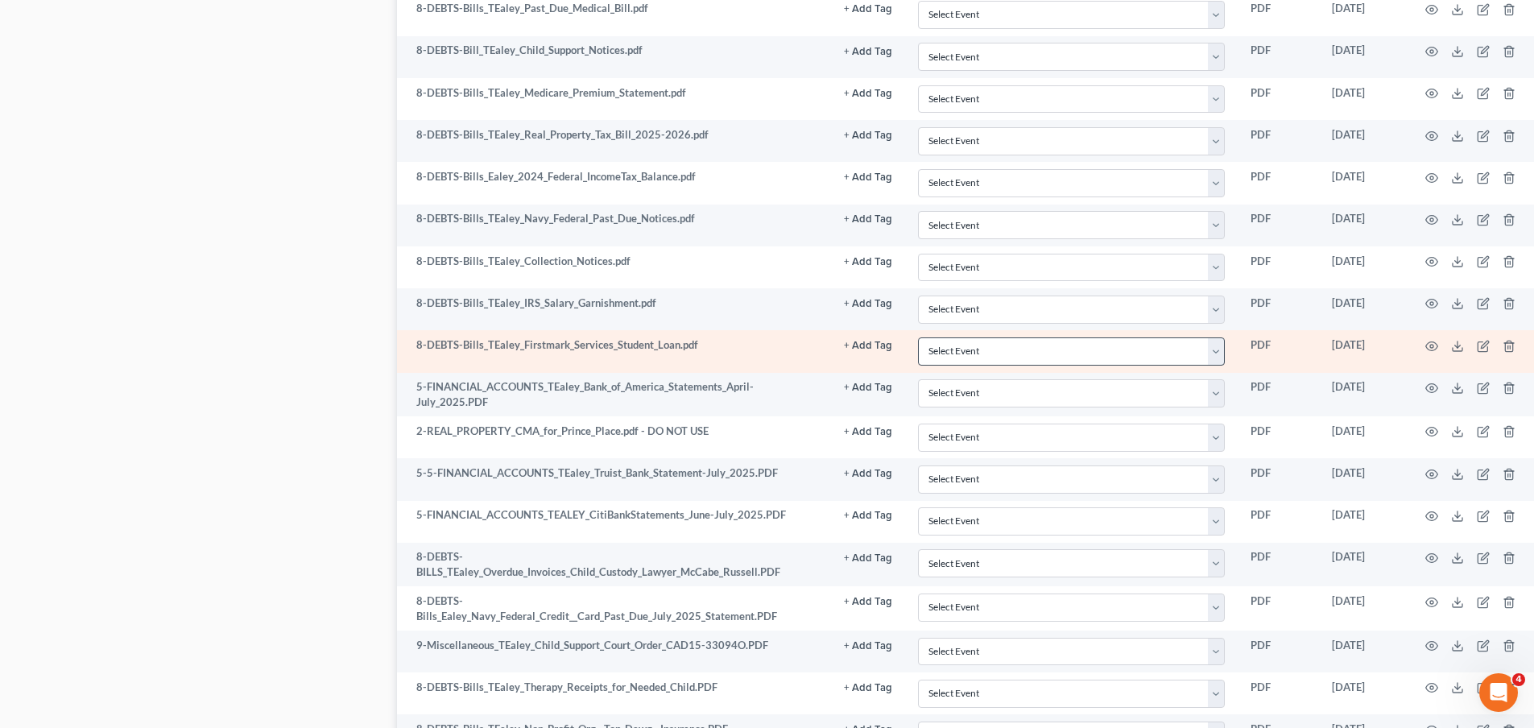
scroll to position [2999, 0]
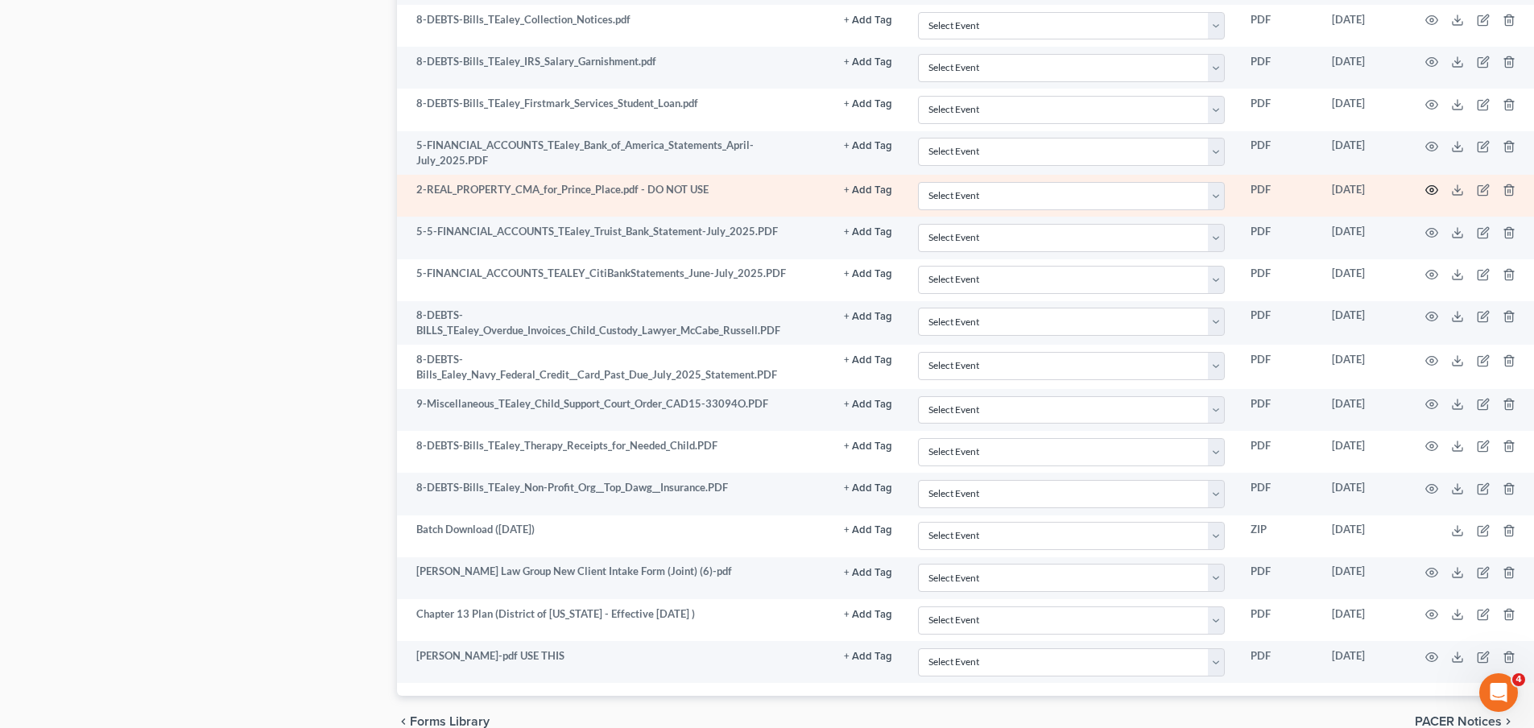
click at [1428, 184] on icon "button" at bounding box center [1431, 190] width 13 height 13
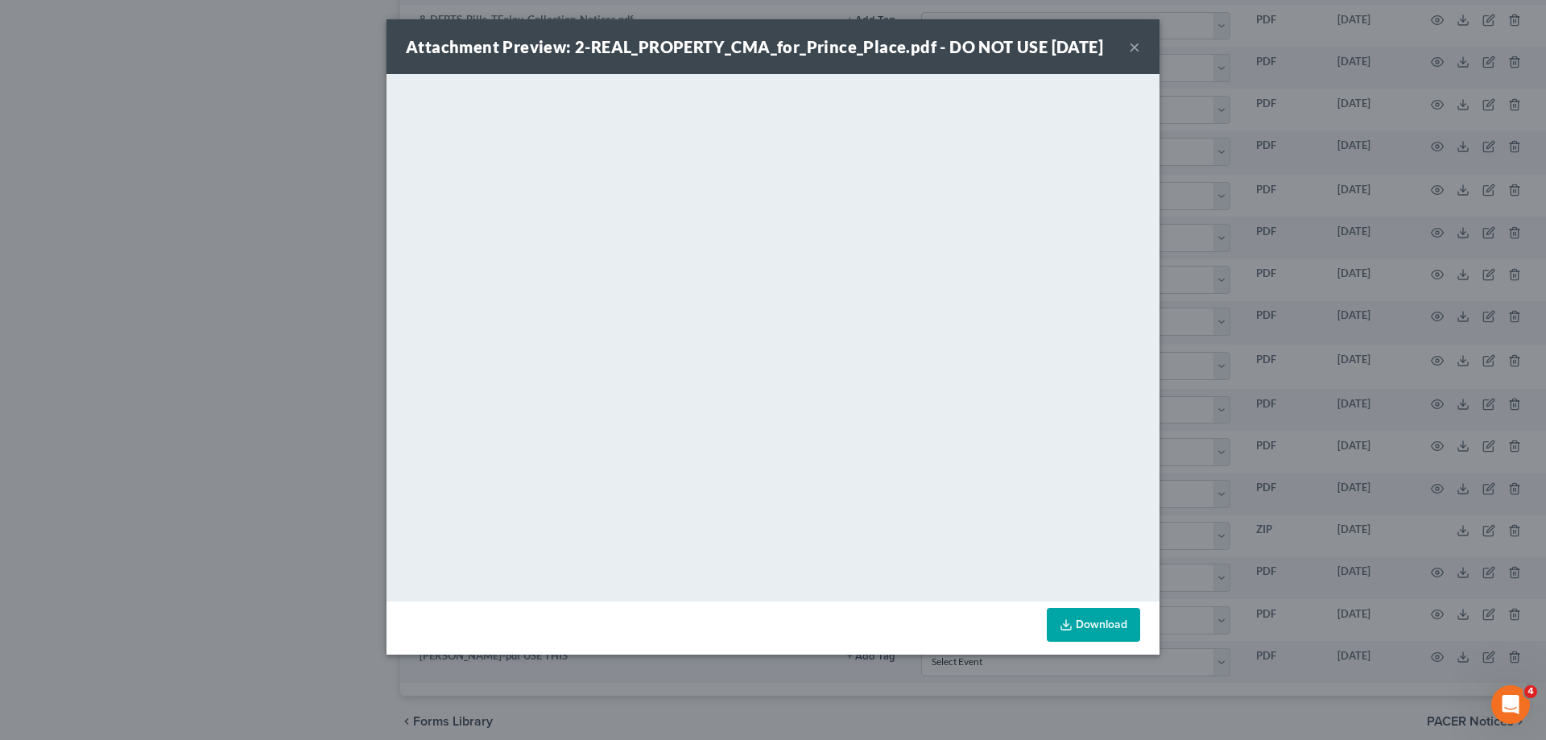
click at [1137, 56] on button "×" at bounding box center [1134, 46] width 11 height 19
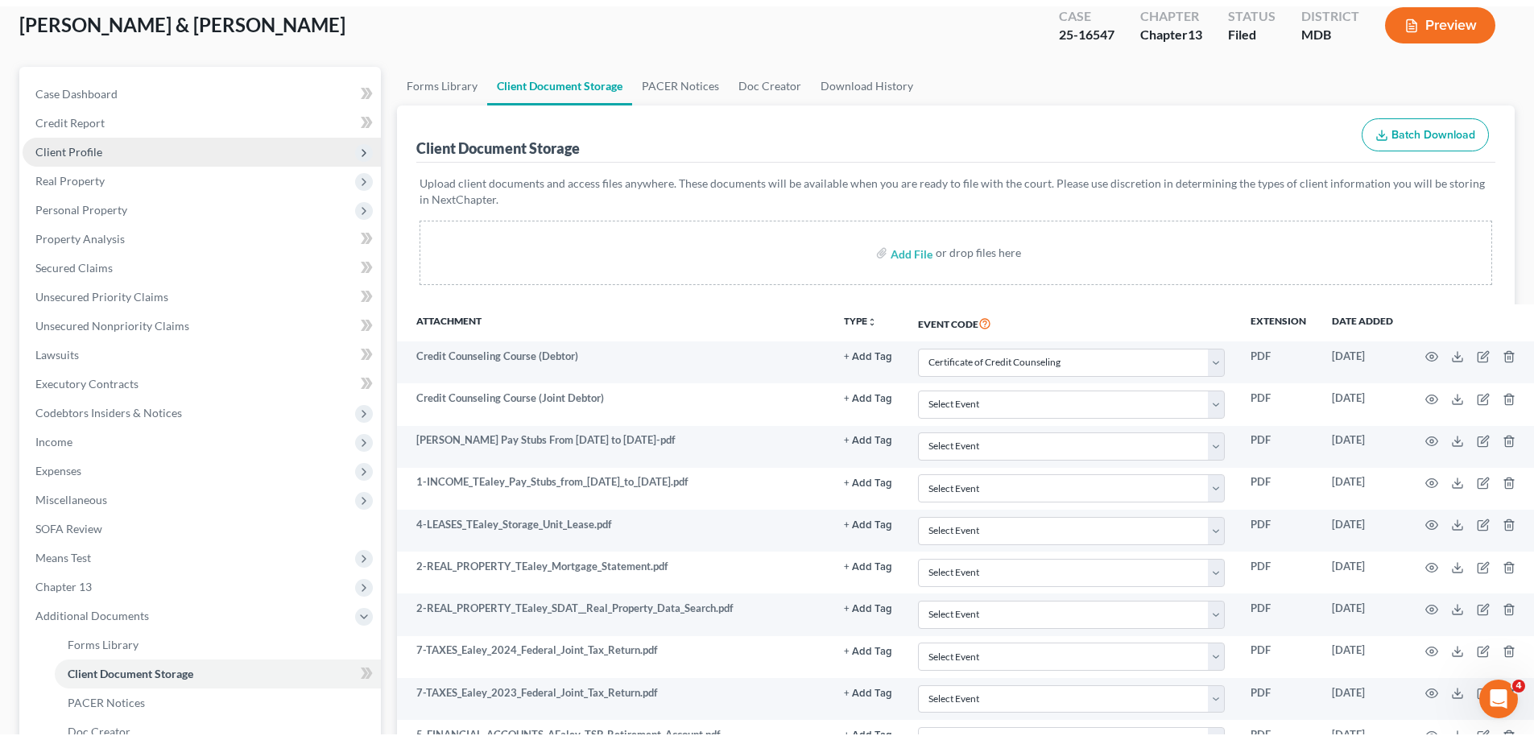
scroll to position [0, 0]
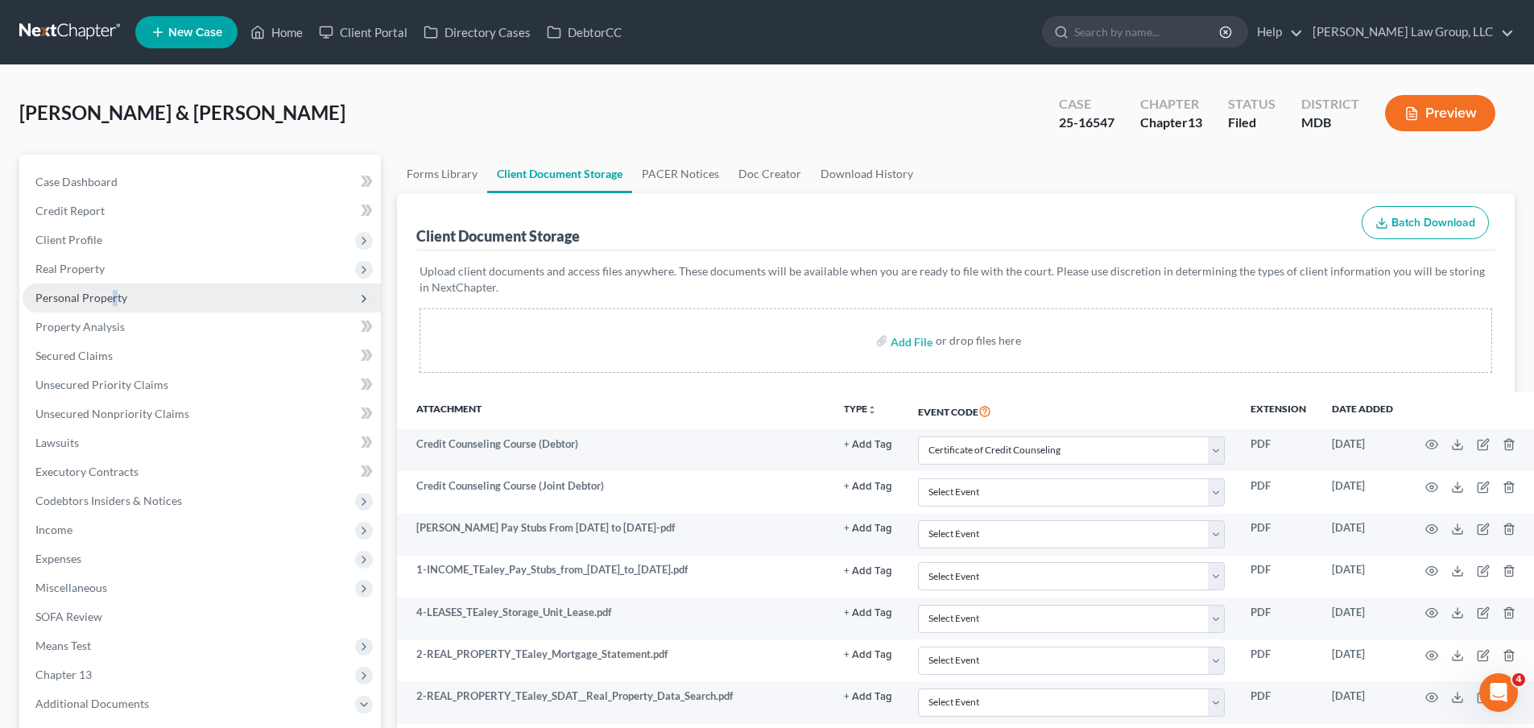
drag, startPoint x: 113, startPoint y: 300, endPoint x: 119, endPoint y: 306, distance: 8.6
click at [114, 301] on span "Personal Property" at bounding box center [81, 298] width 92 height 14
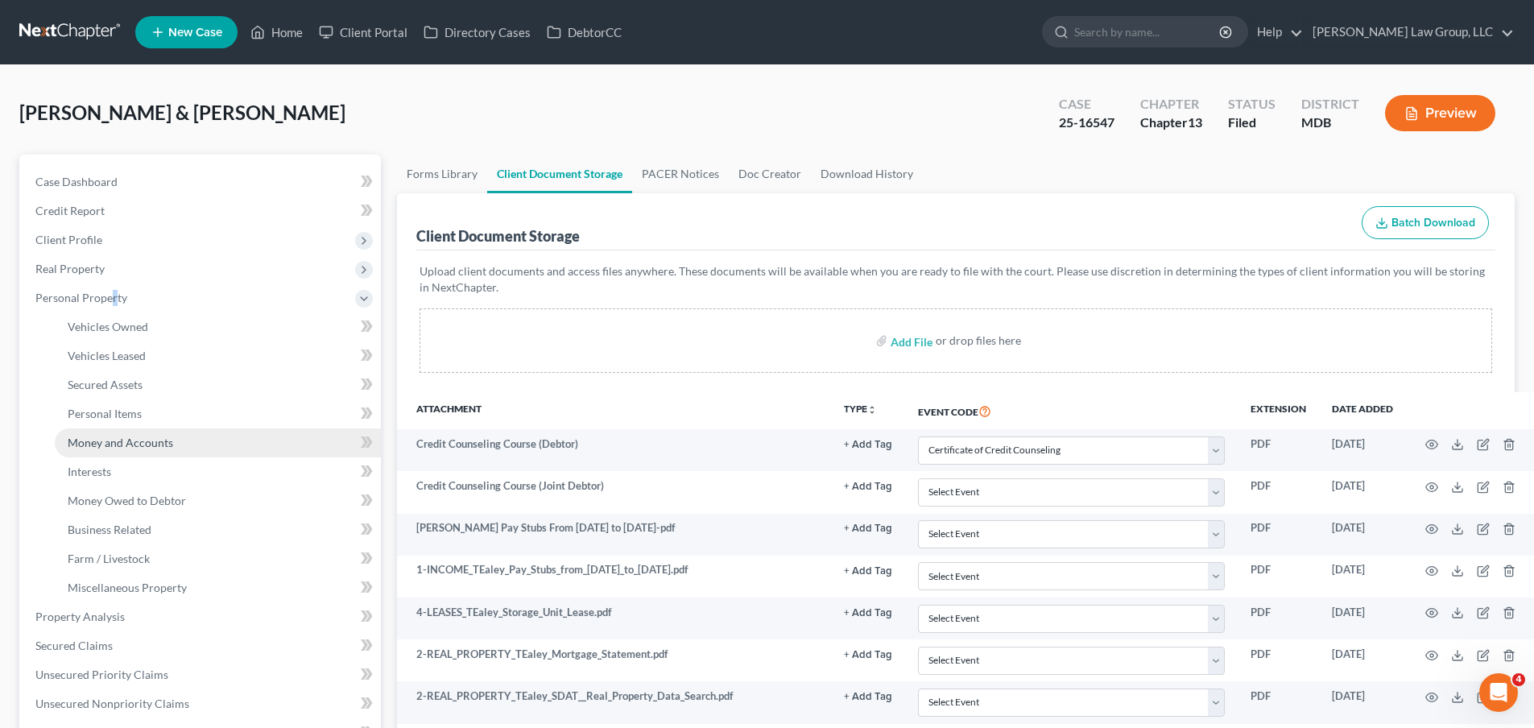
click at [177, 439] on link "Money and Accounts" at bounding box center [218, 442] width 326 height 29
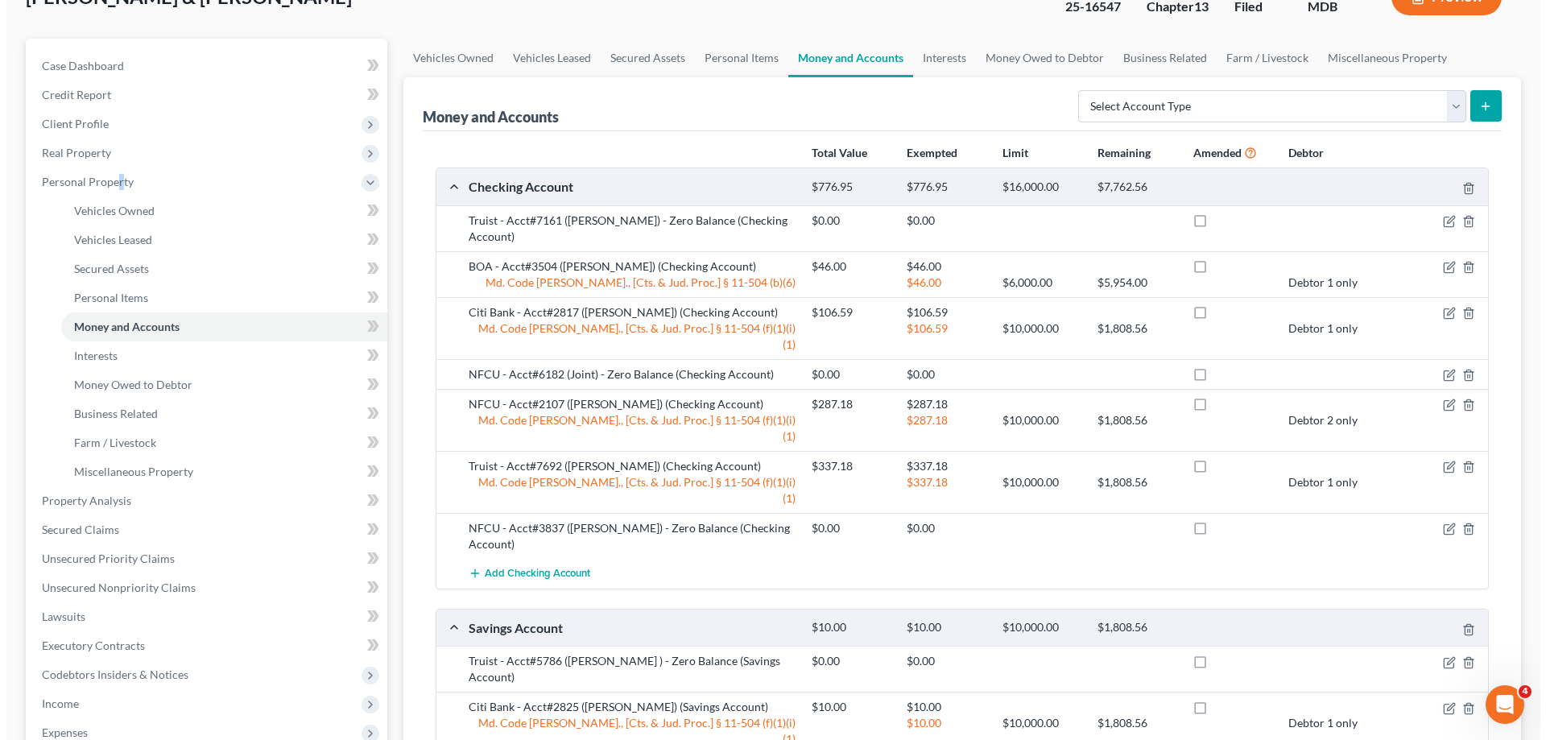
scroll to position [113, 0]
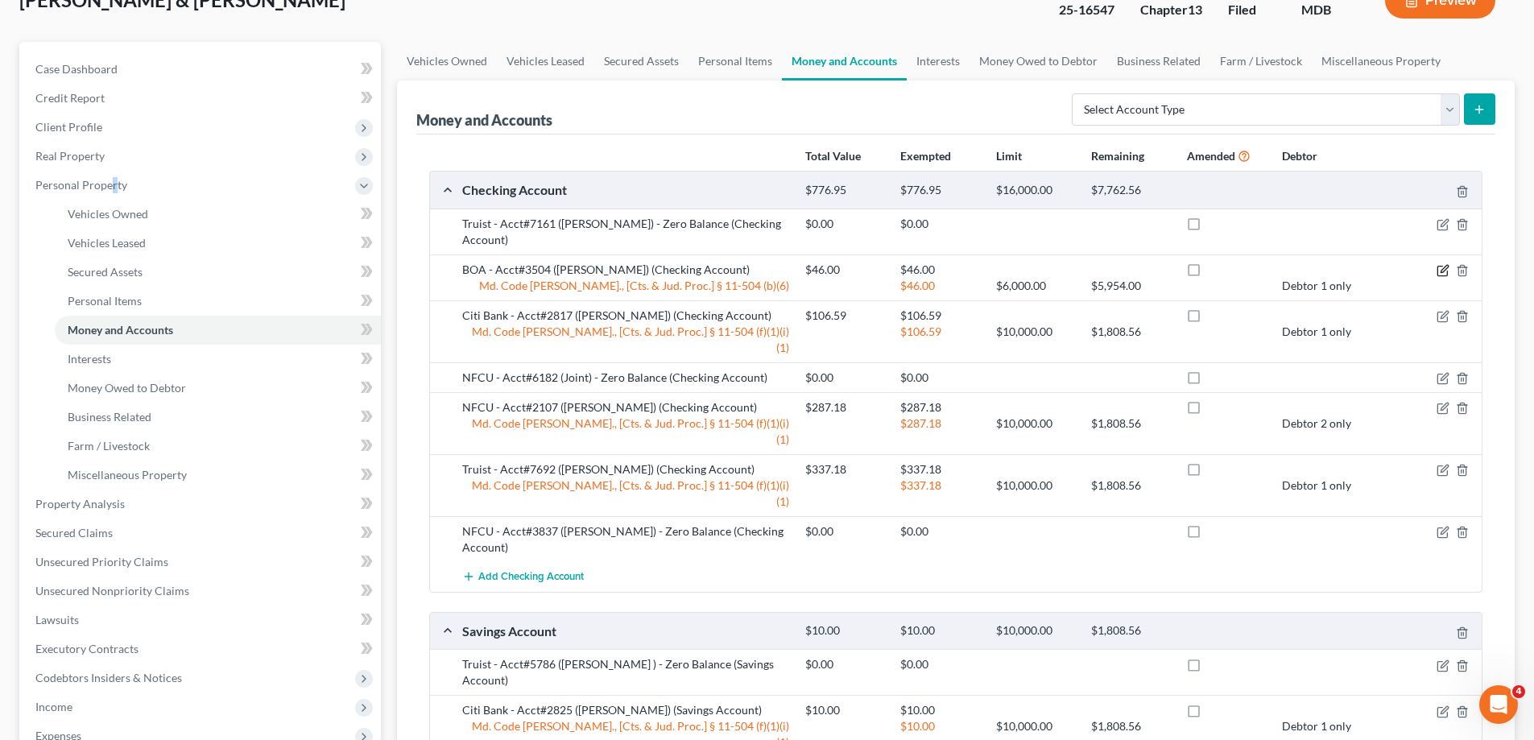
click at [1438, 264] on icon "button" at bounding box center [1443, 270] width 13 height 13
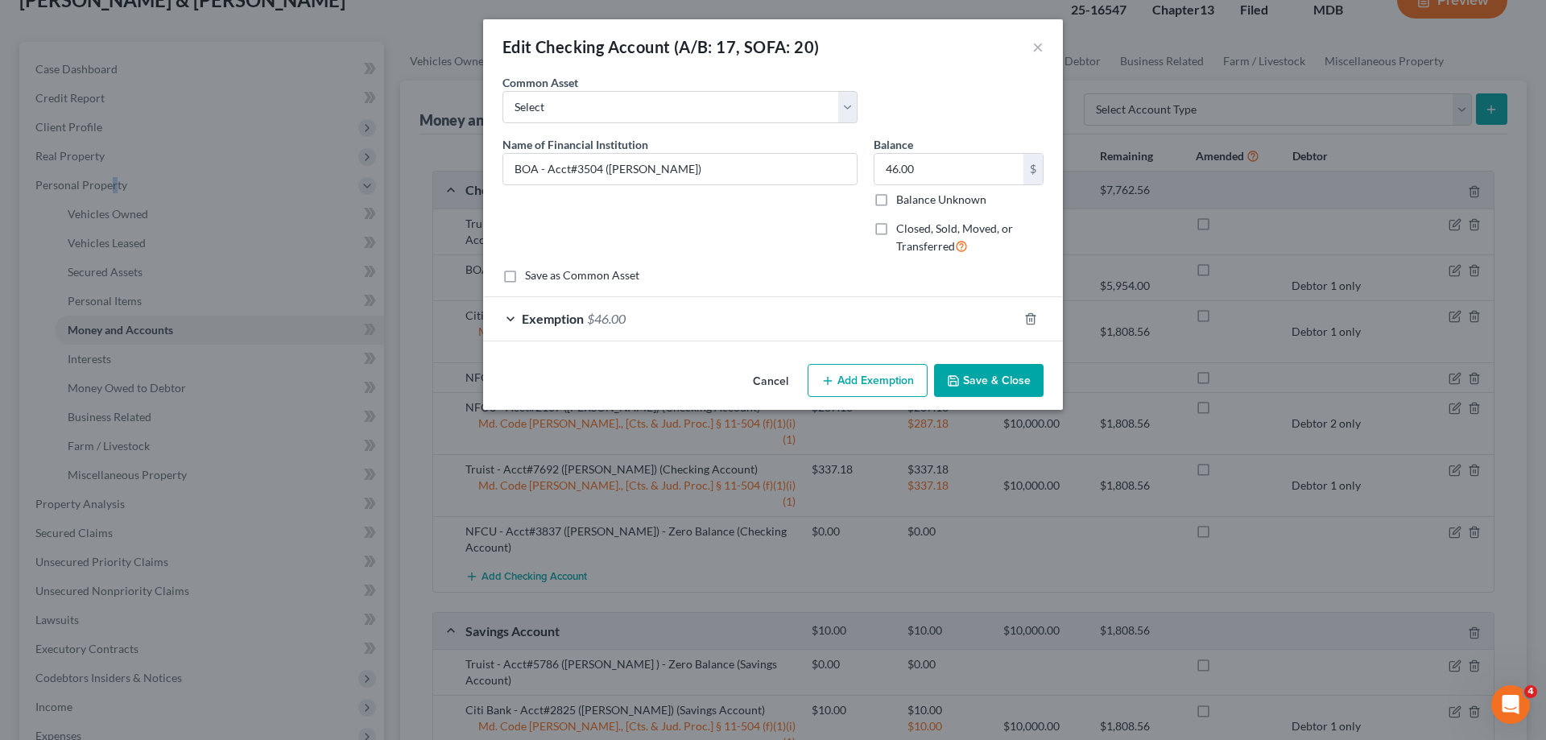
click at [713, 309] on div "Exemption $46.00" at bounding box center [750, 318] width 535 height 43
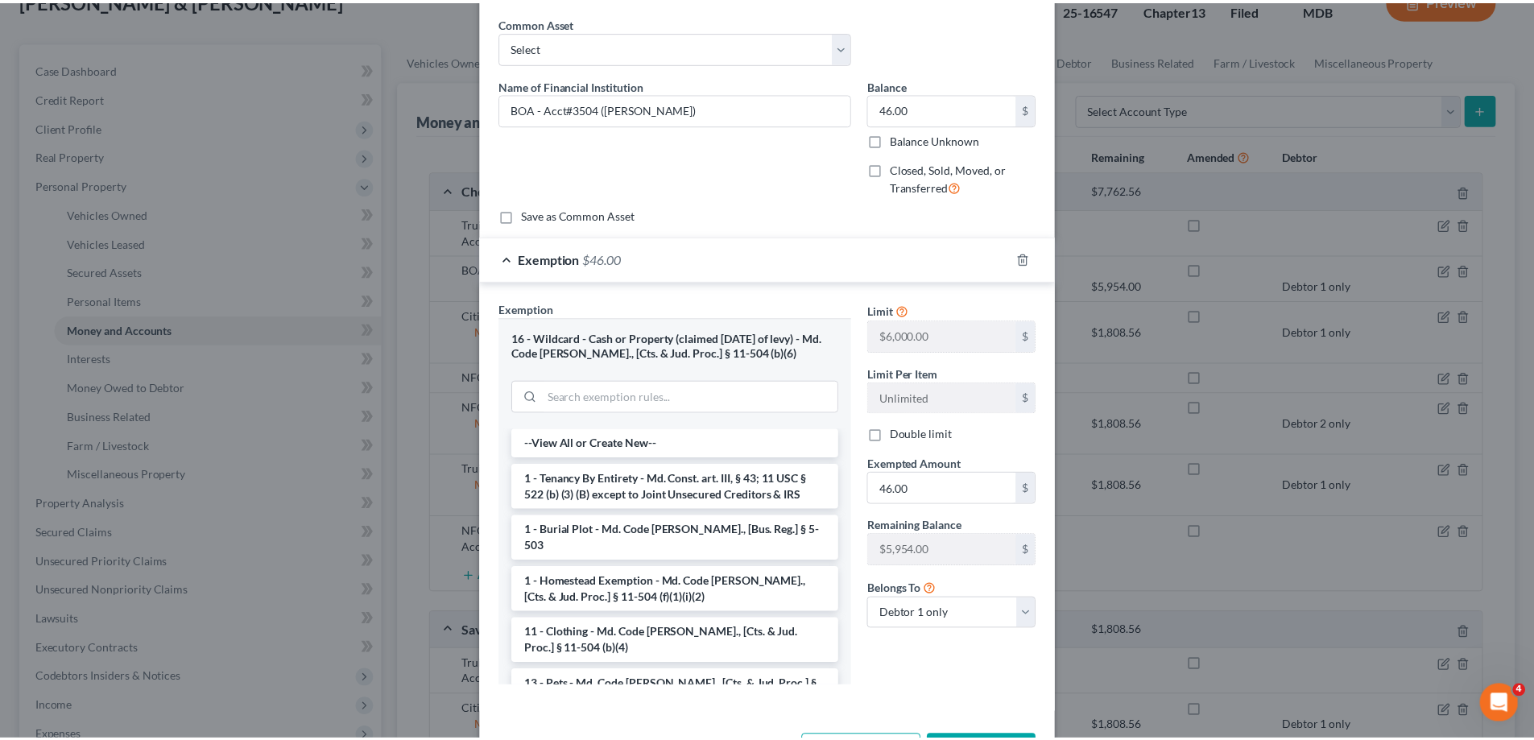
scroll to position [121, 0]
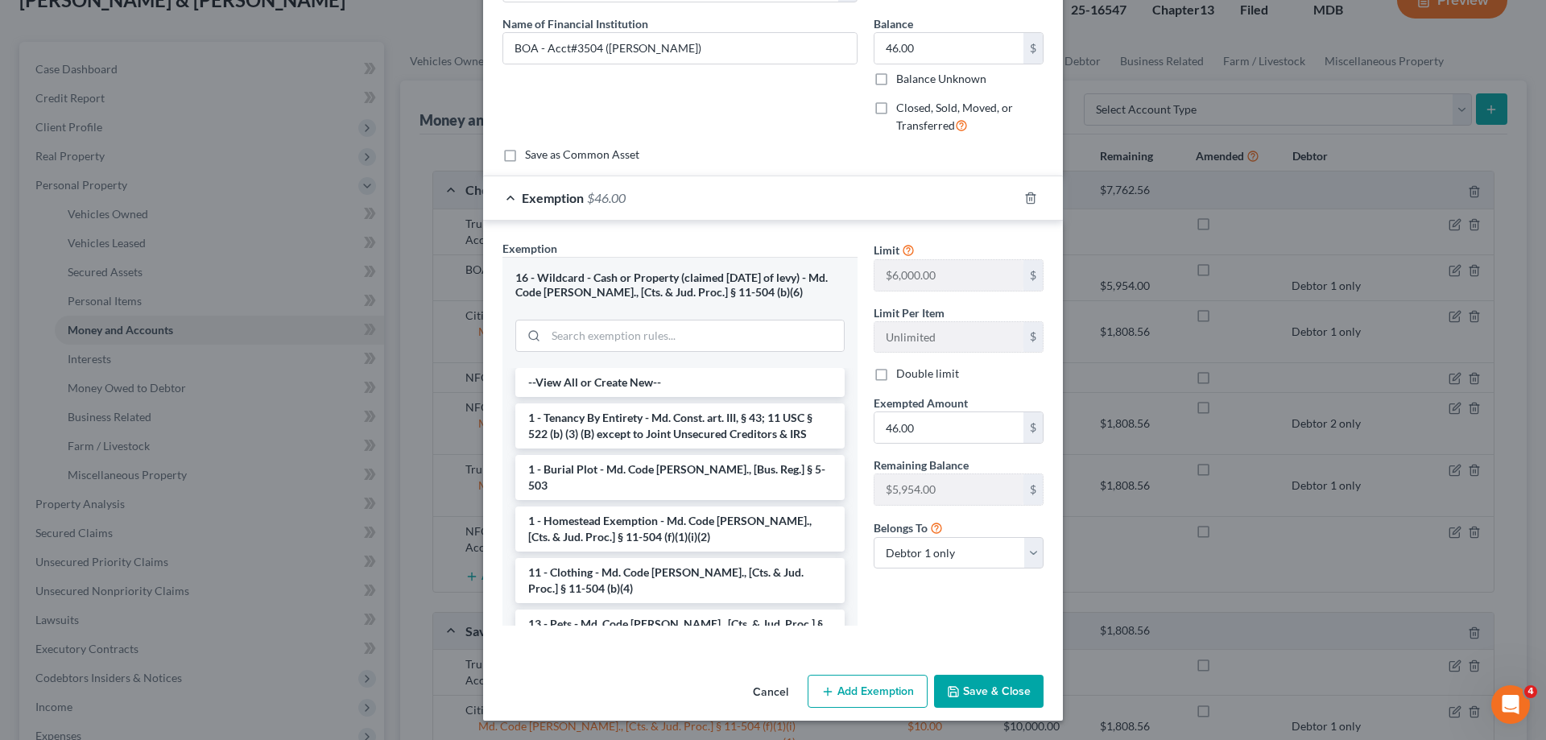
click at [896, 372] on label "Double limit" at bounding box center [927, 374] width 63 height 16
click at [903, 372] on input "Double limit" at bounding box center [908, 371] width 10 height 10
checkbox input "true"
click at [980, 698] on button "Save & Close" at bounding box center [989, 692] width 110 height 34
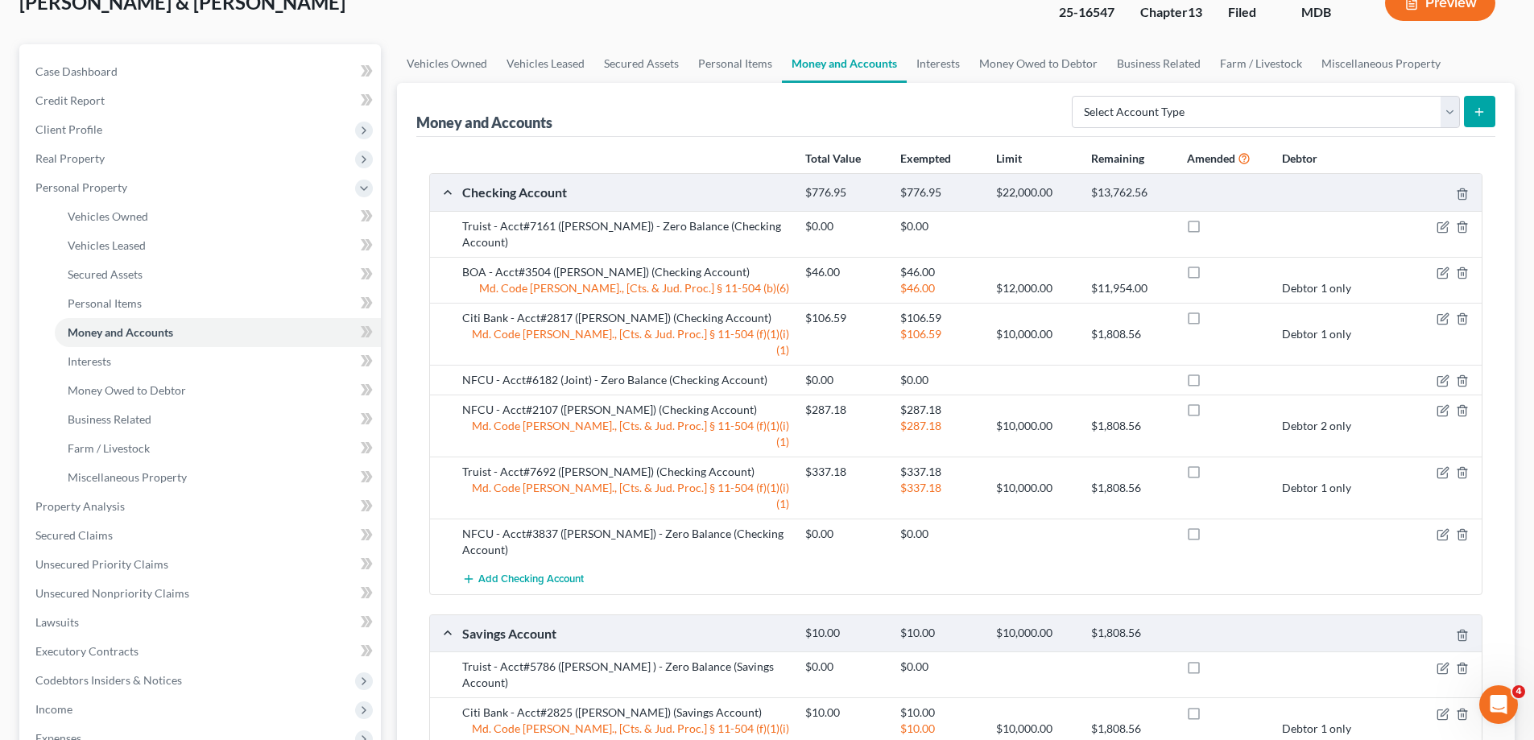
scroll to position [0, 0]
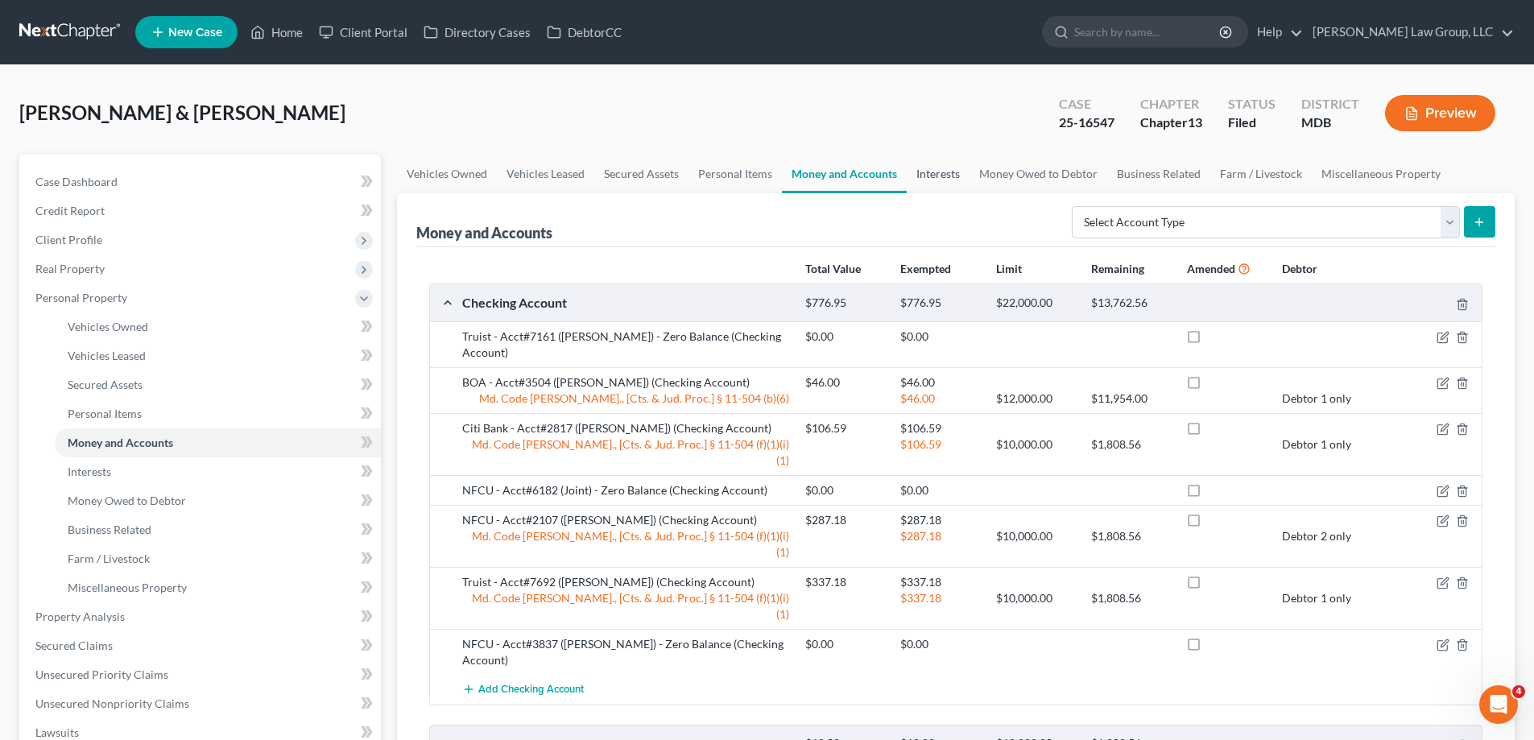
click at [946, 169] on link "Interests" at bounding box center [938, 174] width 63 height 39
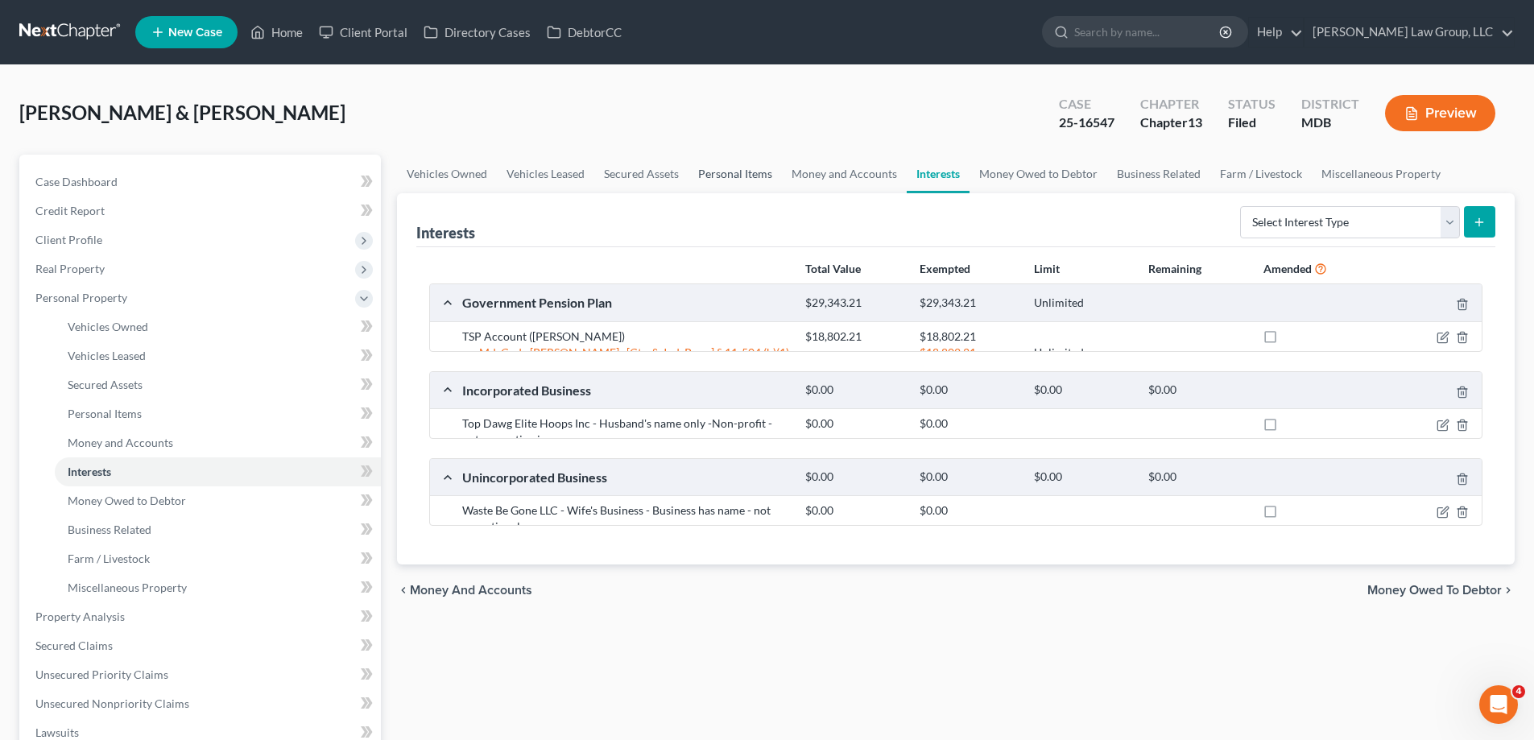
click at [717, 185] on link "Personal Items" at bounding box center [734, 174] width 93 height 39
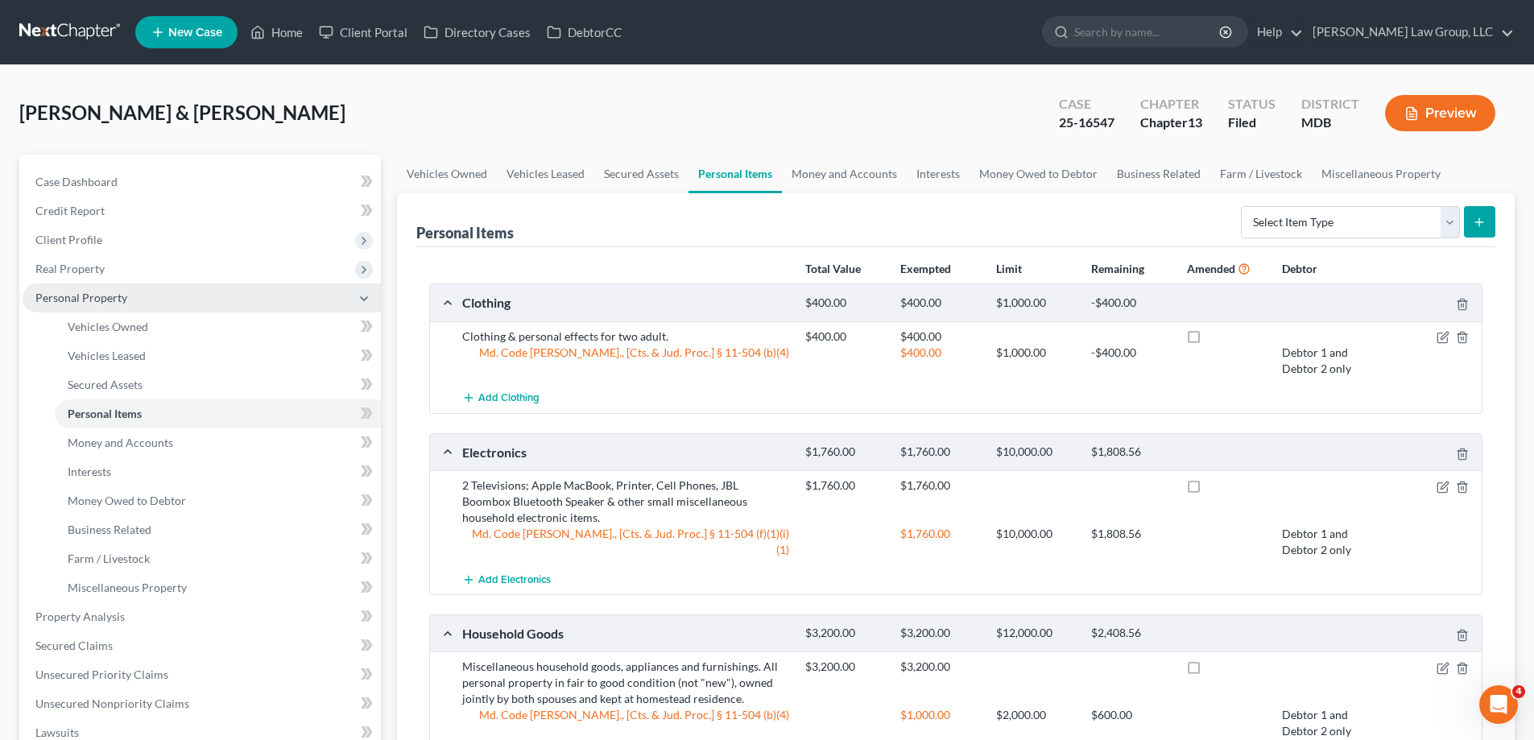
click at [79, 292] on span "Personal Property" at bounding box center [81, 298] width 92 height 14
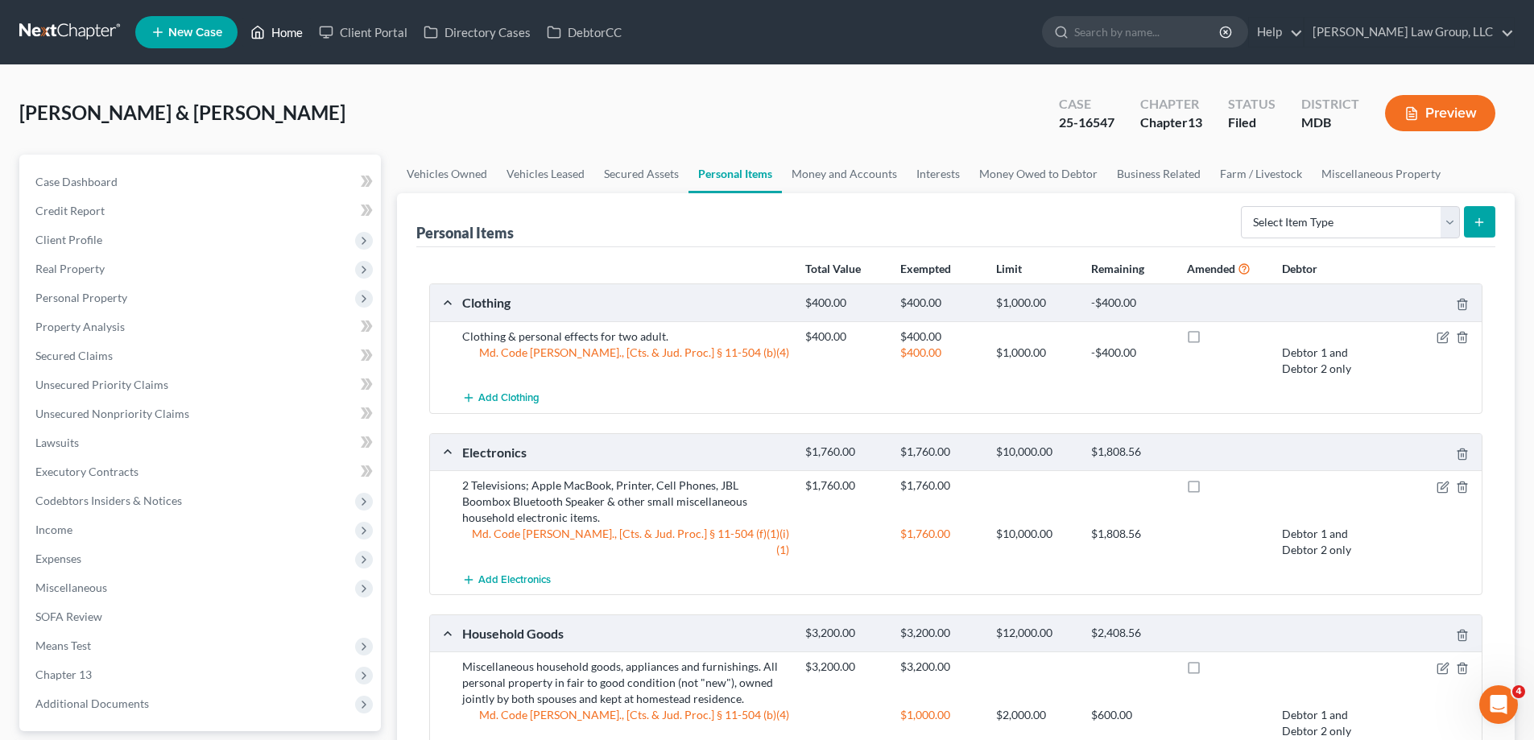
click at [264, 35] on icon at bounding box center [258, 33] width 11 height 12
